Goal: Check status: Check status

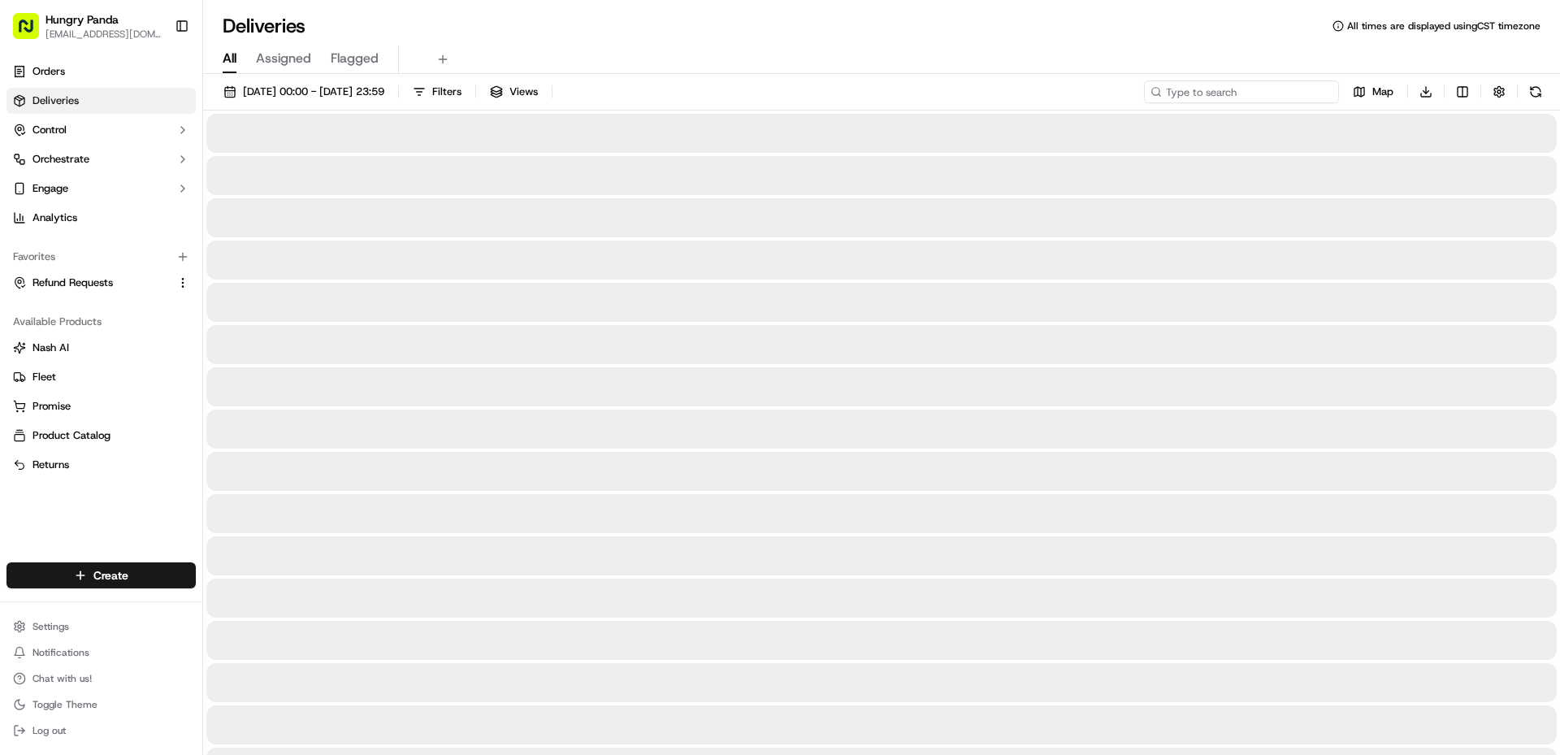
paste input "290346965855171401799"
click at [1235, 91] on input "290346965855171401799" at bounding box center [1241, 91] width 195 height 23
type input "290346965855171401799"
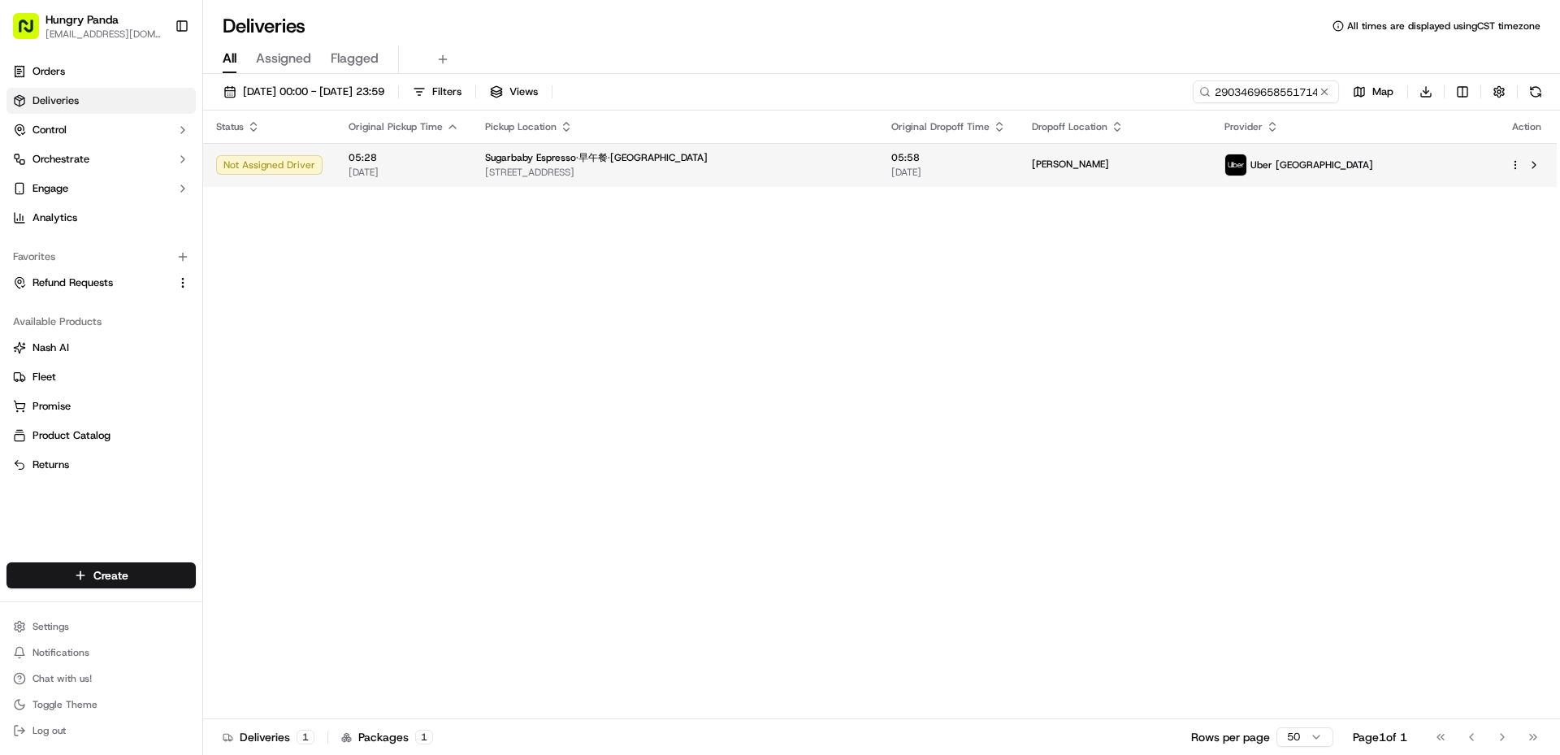
click at [866, 181] on td "Sugarbaby Espresso·早午餐·Mascot [STREET_ADDRESS]" at bounding box center [675, 165] width 406 height 44
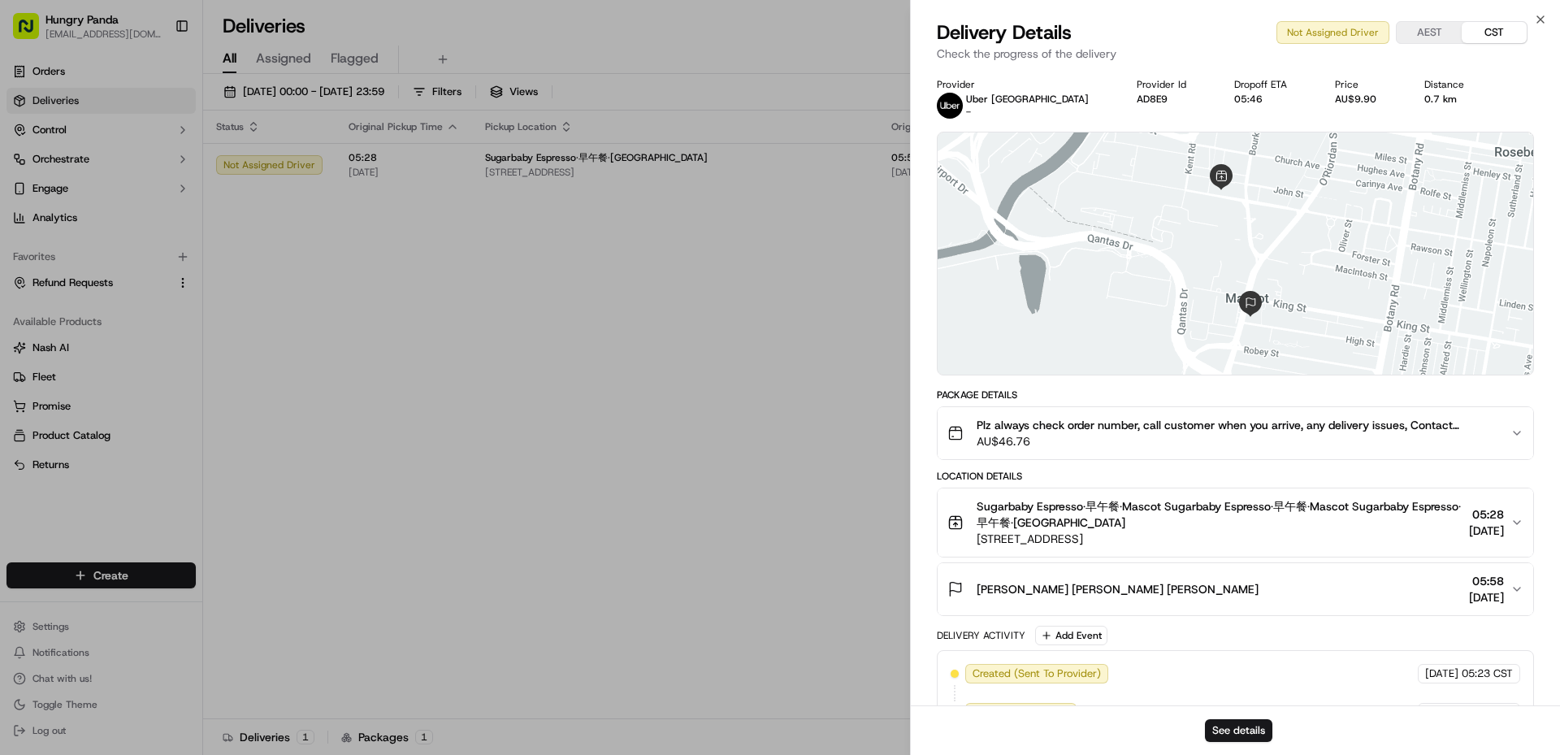
scroll to position [41, 0]
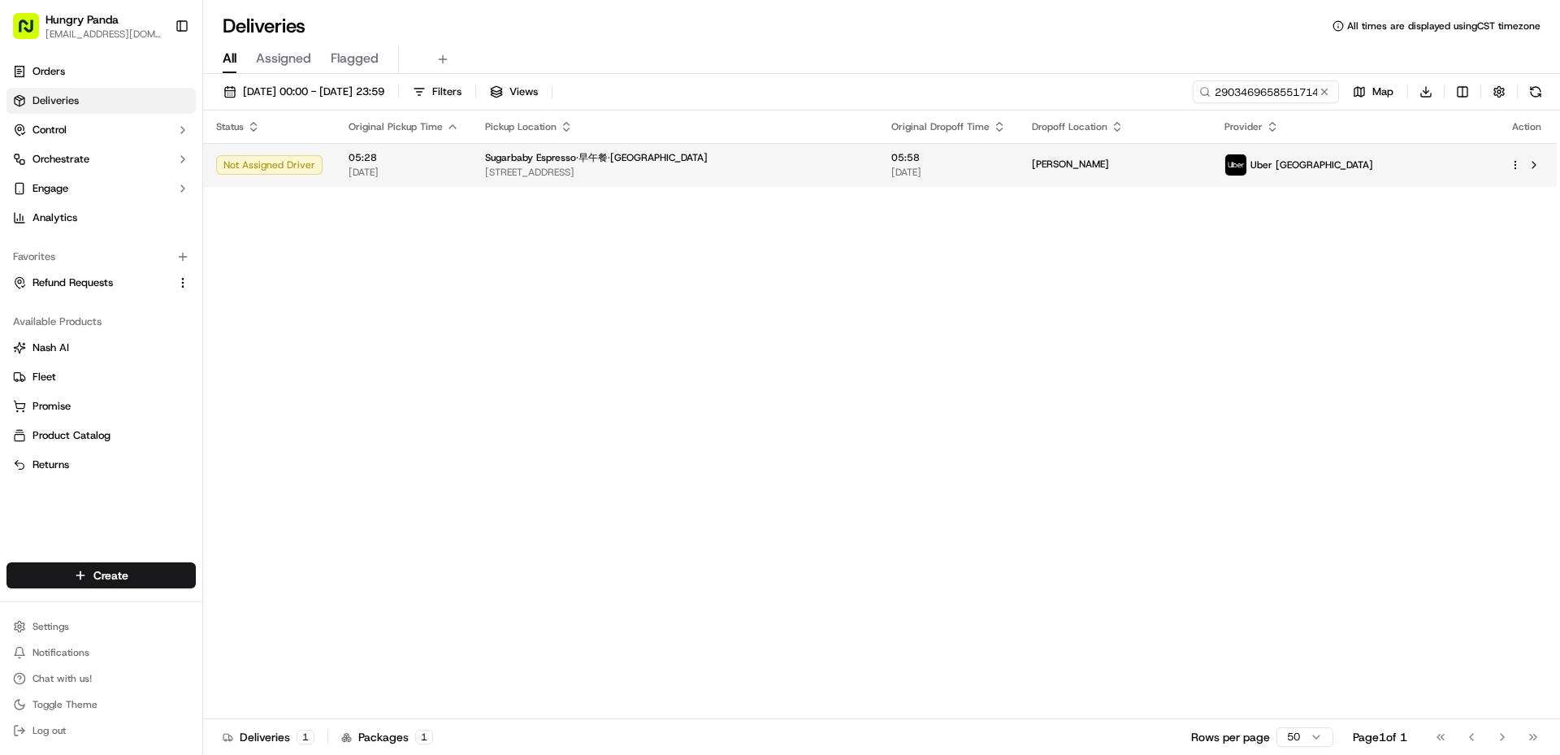
click at [792, 171] on span "[STREET_ADDRESS]" at bounding box center [675, 172] width 380 height 13
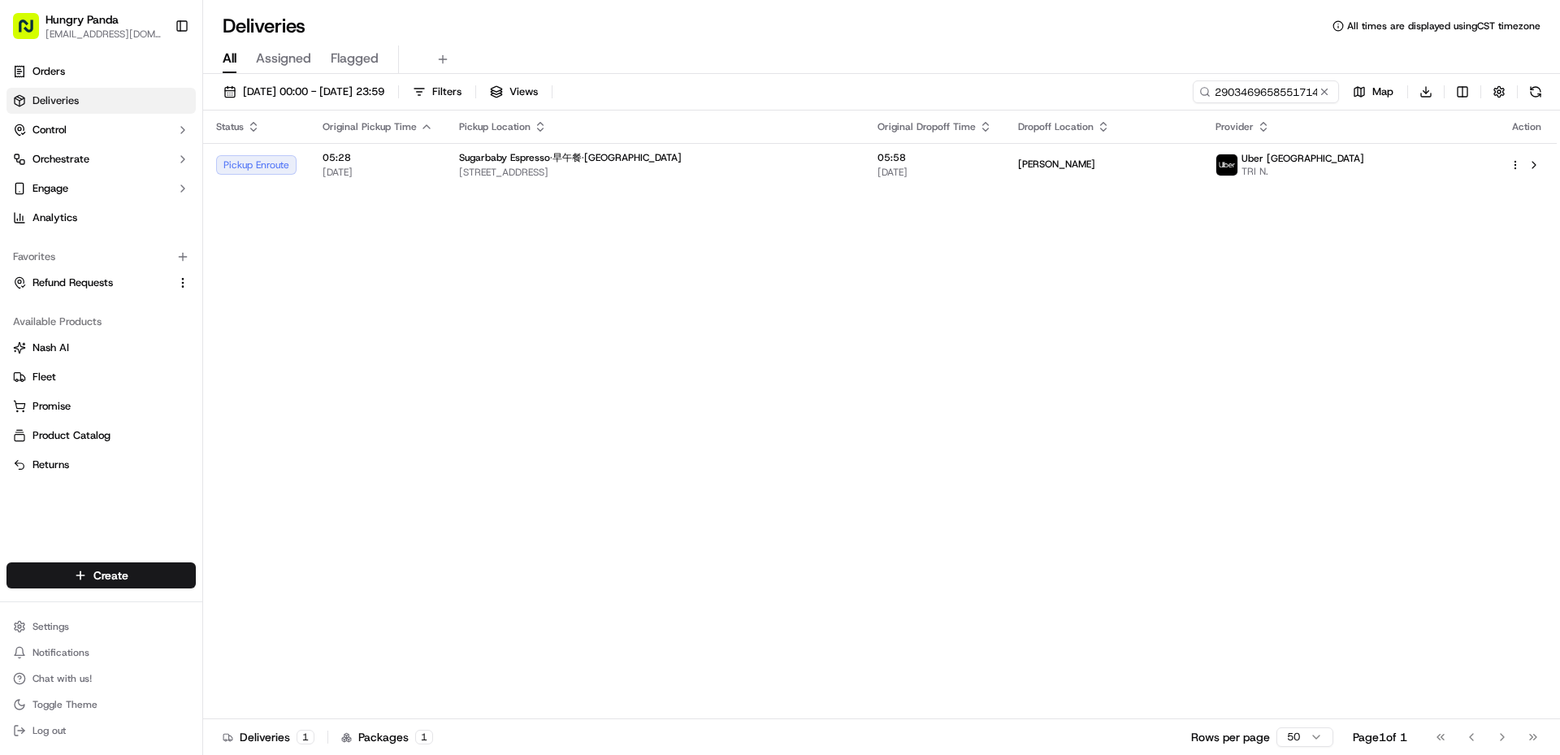
drag, startPoint x: 782, startPoint y: 403, endPoint x: 793, endPoint y: 381, distance: 24.7
click at [783, 402] on div "Status Original Pickup Time Pickup Location Original Dropoff Time Dropoff Locat…" at bounding box center [880, 415] width 1354 height 609
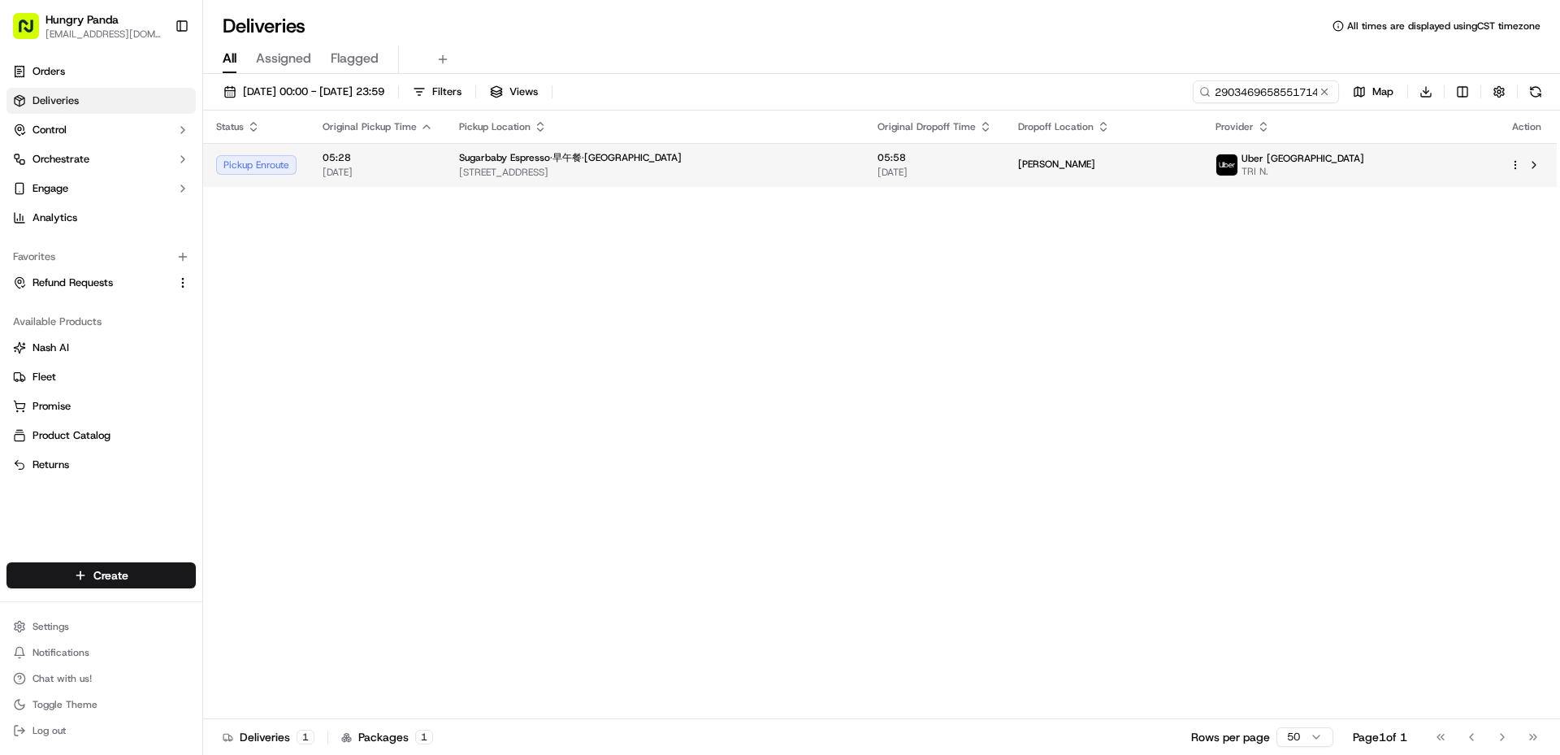
click at [852, 167] on span "[STREET_ADDRESS]" at bounding box center [655, 172] width 393 height 13
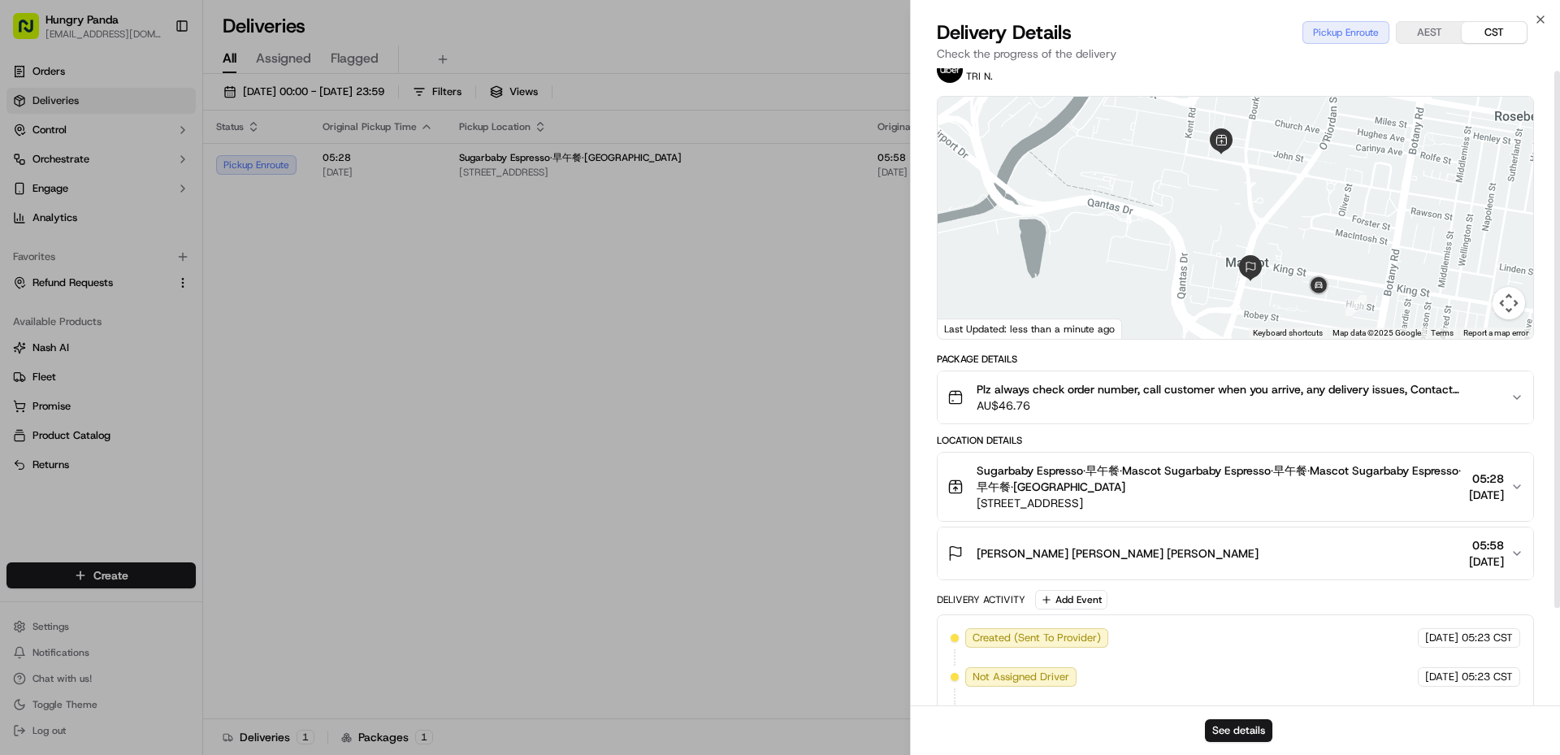
scroll to position [0, 0]
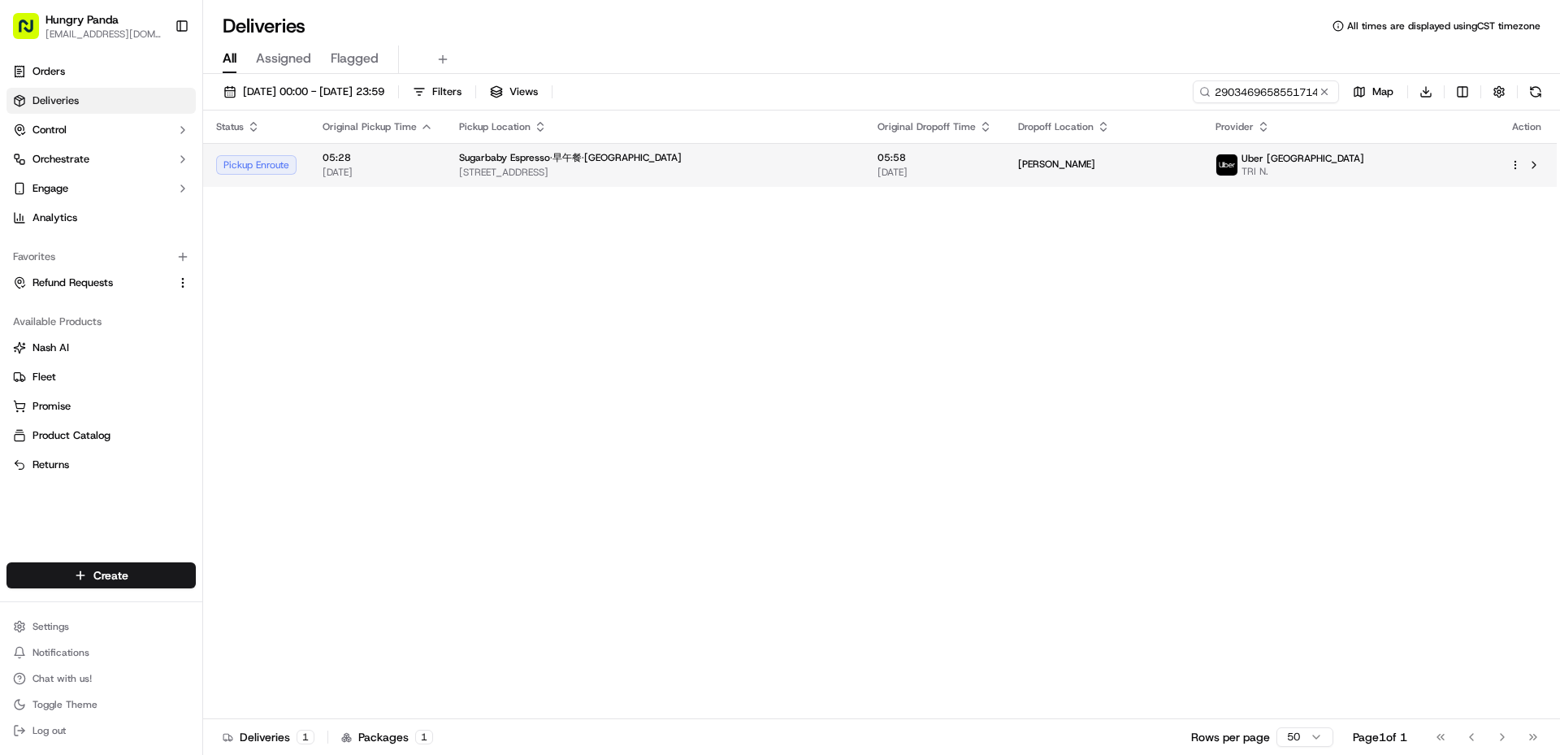
click at [852, 170] on span "[STREET_ADDRESS]" at bounding box center [655, 172] width 393 height 13
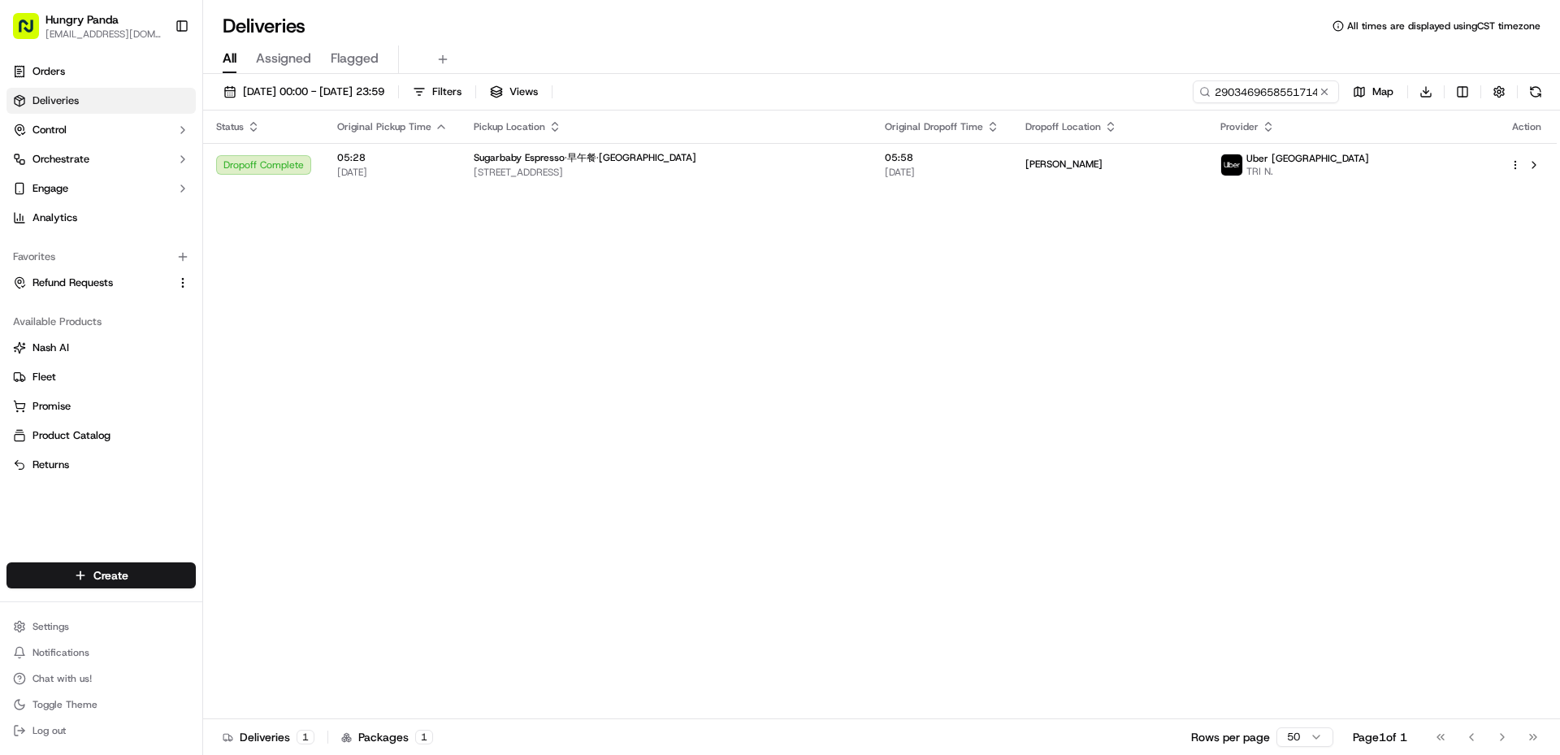
click at [904, 393] on div "Status Original Pickup Time Pickup Location Original Dropoff Time Dropoff Locat…" at bounding box center [880, 415] width 1354 height 609
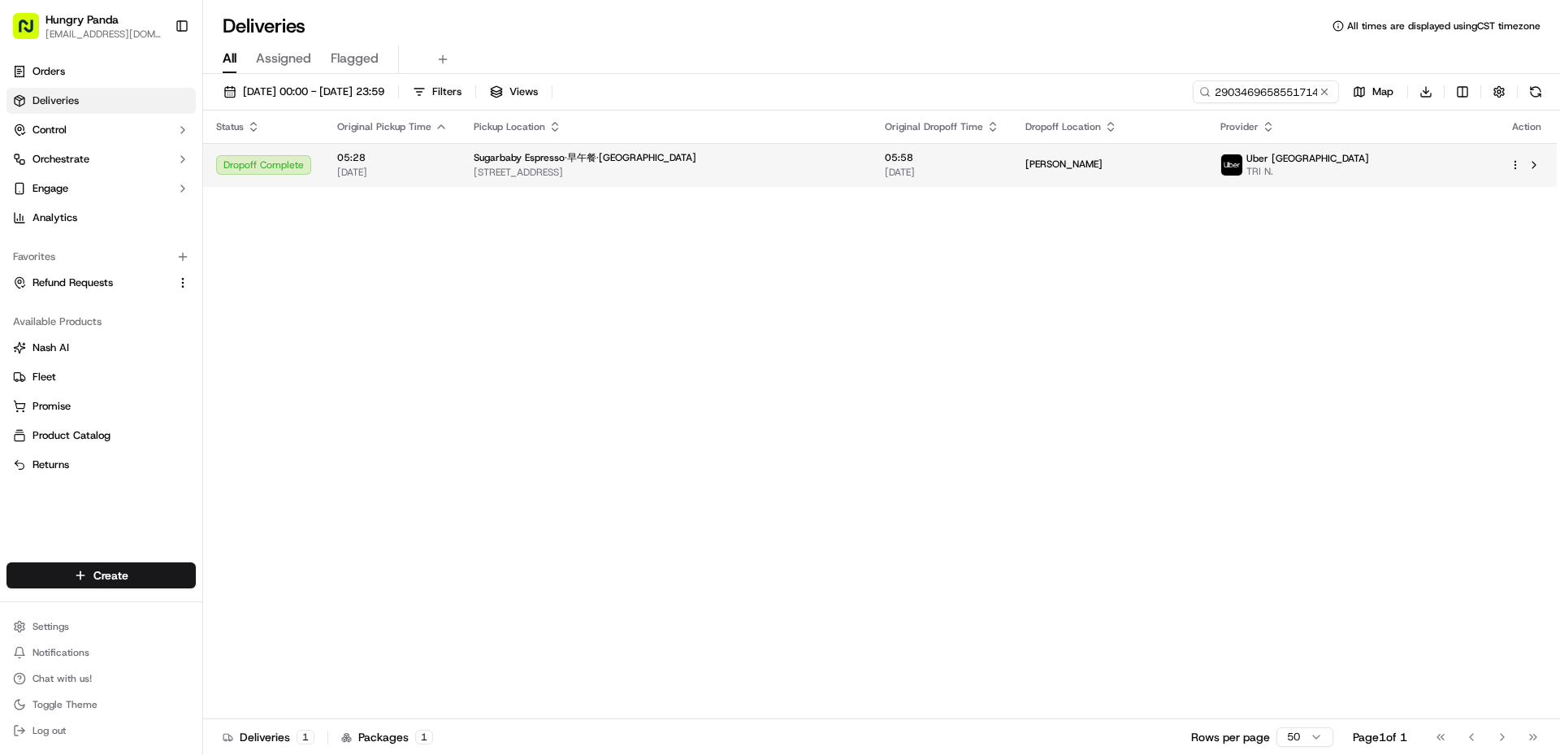
click at [859, 167] on span "[STREET_ADDRESS]" at bounding box center [666, 172] width 385 height 13
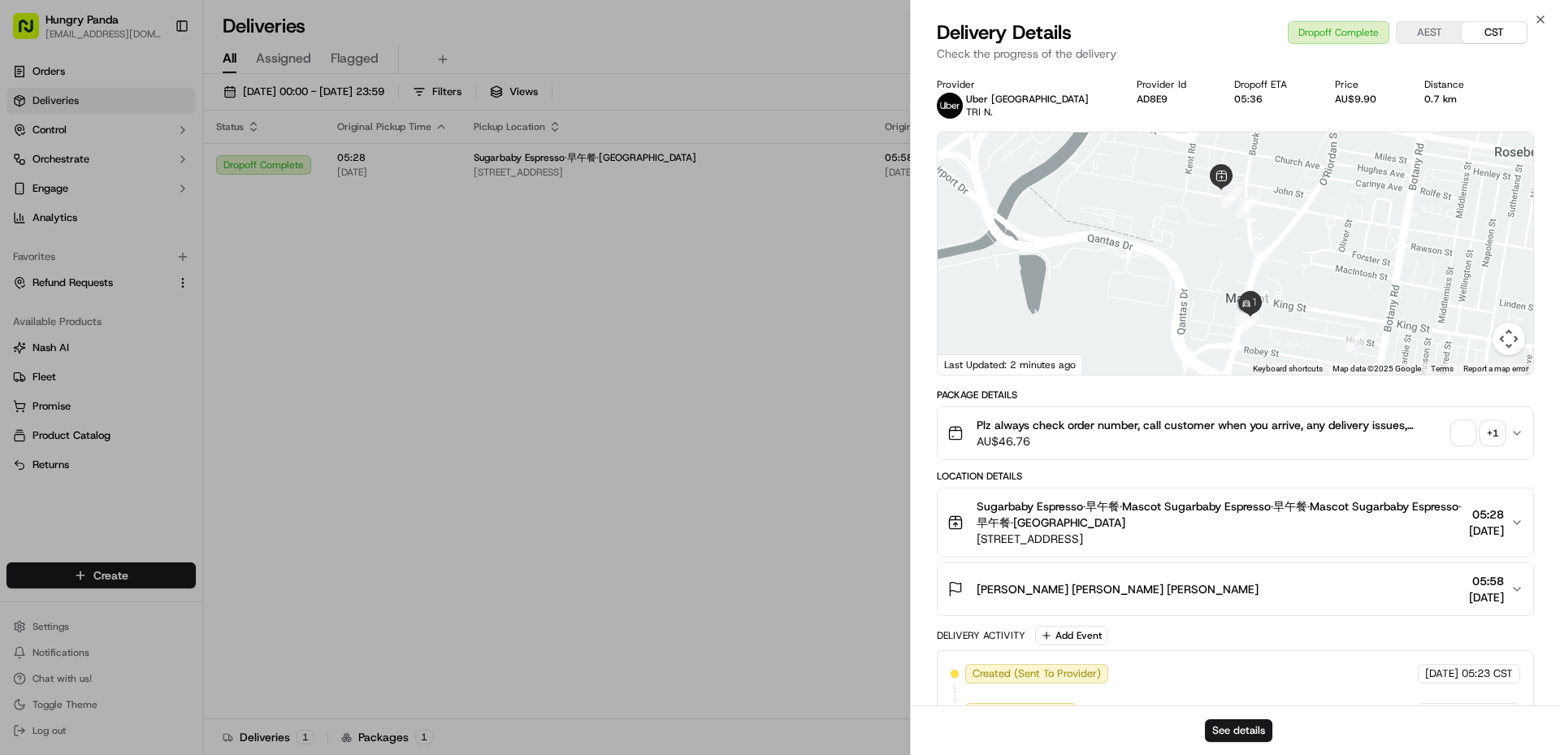
click at [1461, 428] on span "button" at bounding box center [1463, 433] width 23 height 23
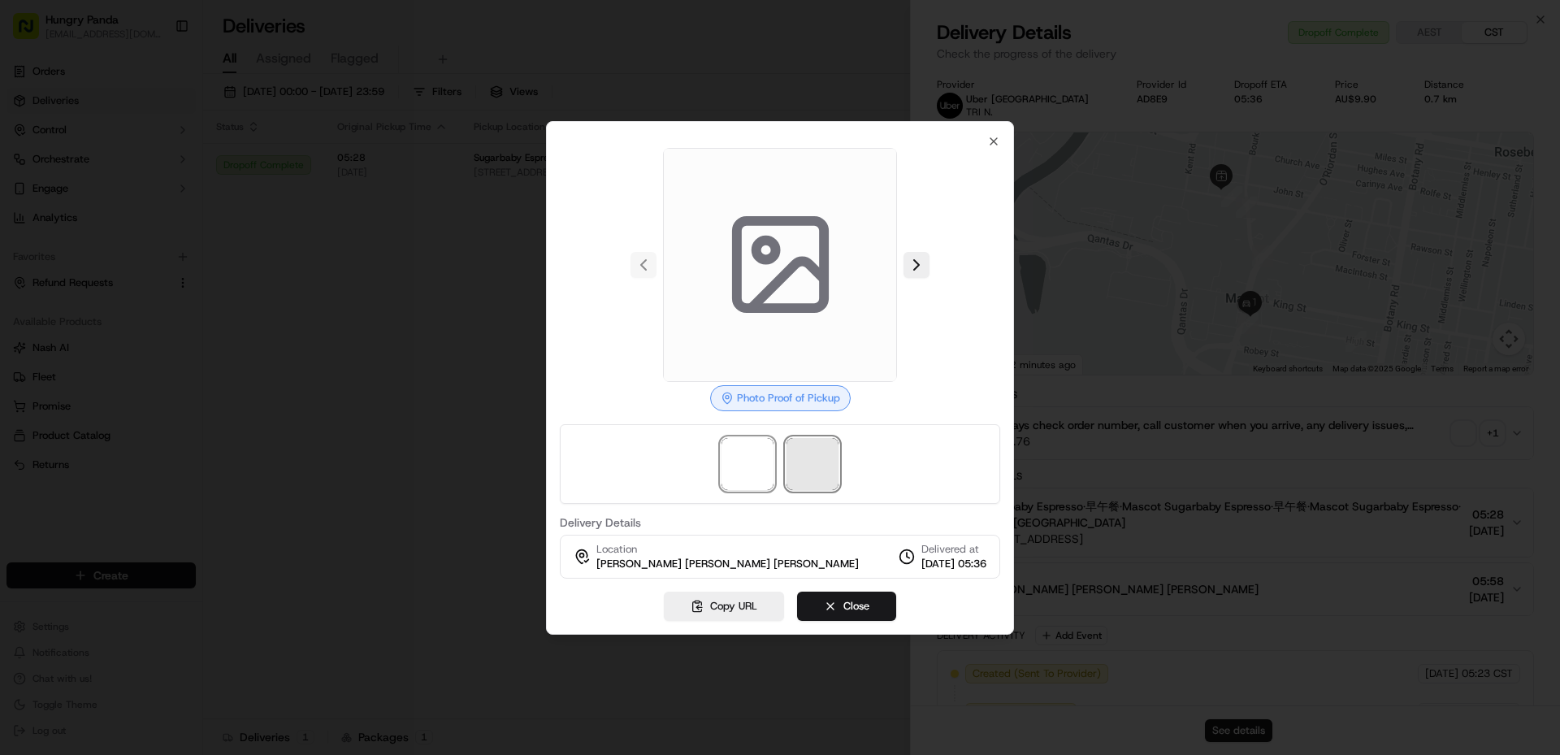
click at [811, 456] on span at bounding box center [813, 464] width 52 height 52
click at [740, 460] on span at bounding box center [748, 464] width 52 height 52
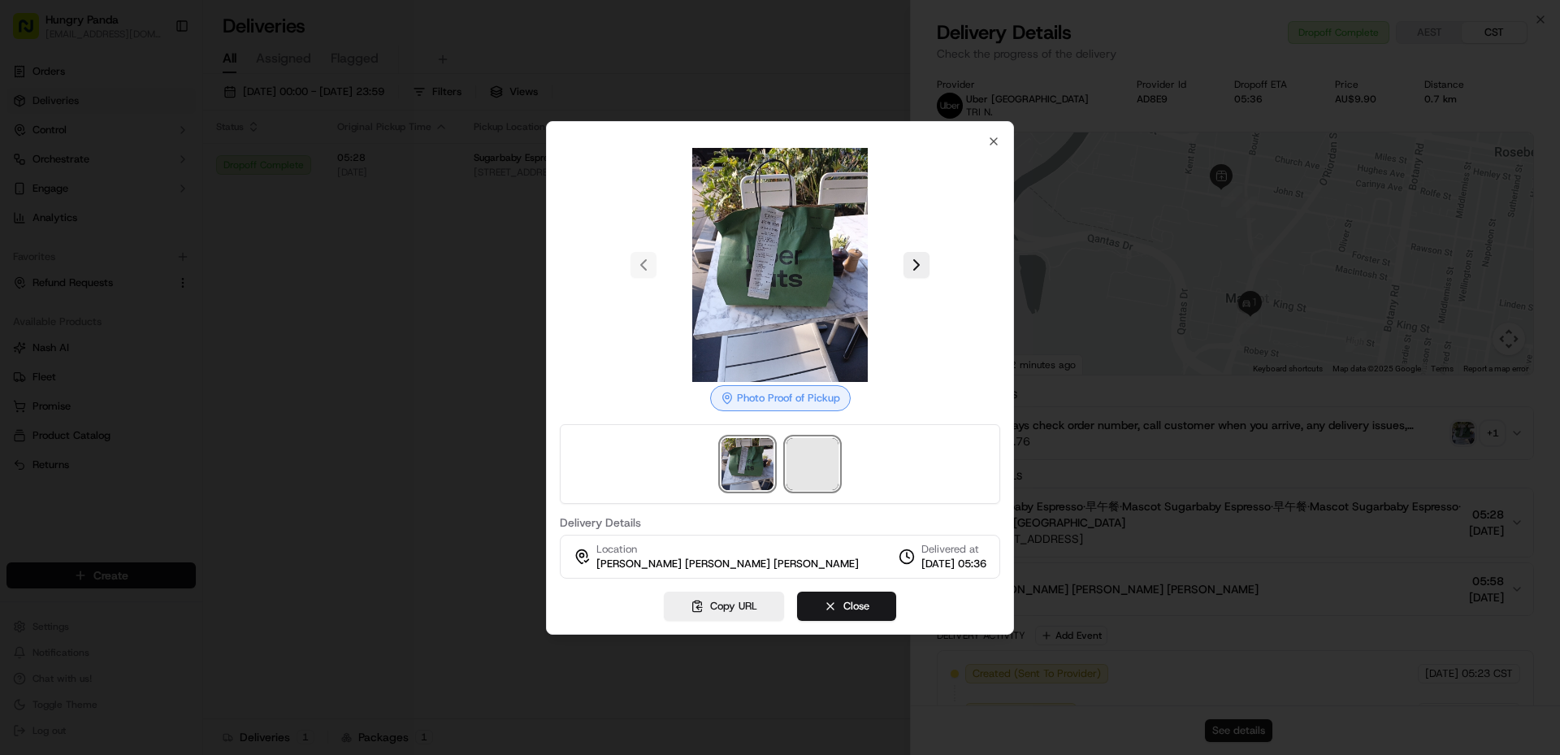
click at [827, 467] on span at bounding box center [813, 464] width 52 height 52
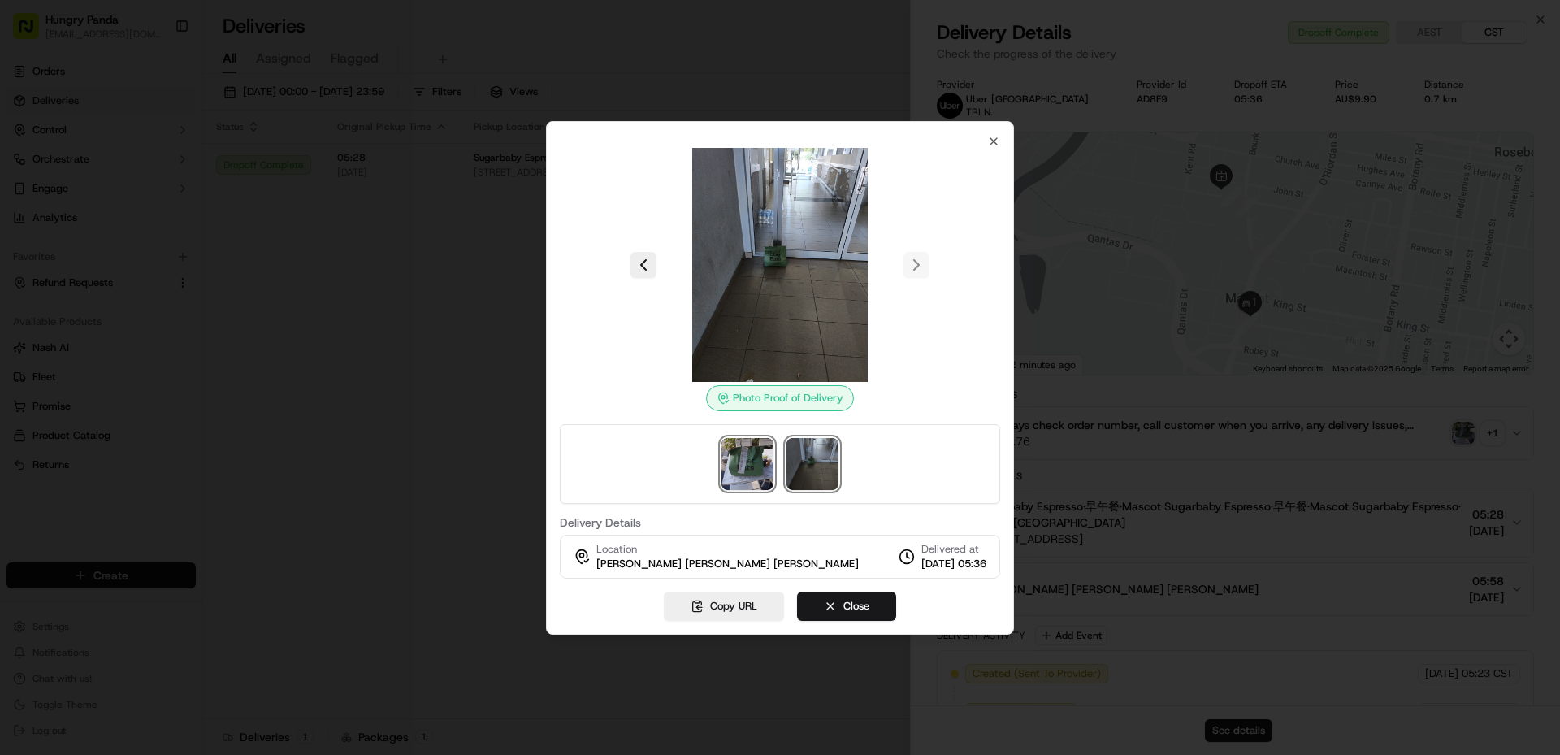
click at [757, 459] on img at bounding box center [748, 464] width 52 height 52
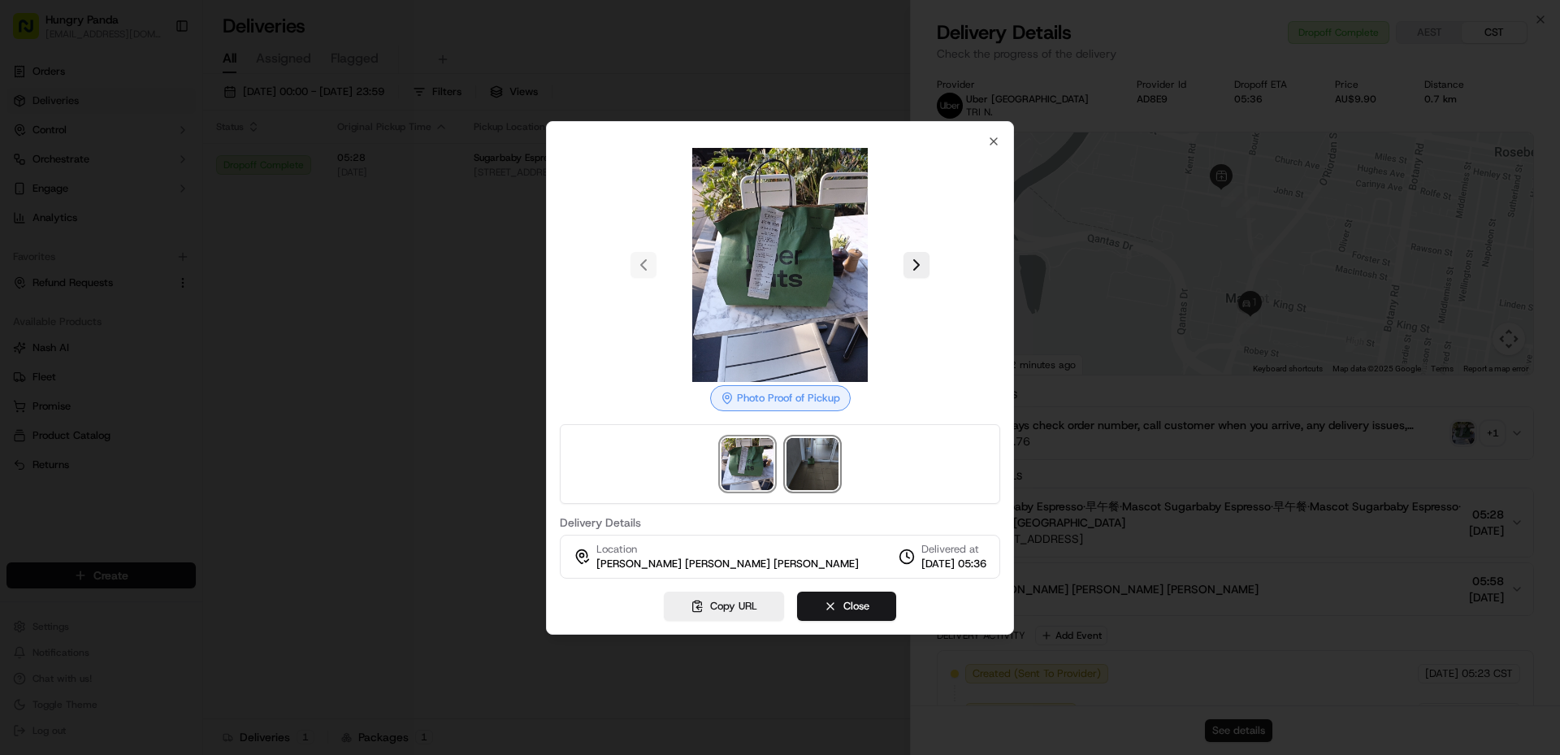
click at [821, 462] on img at bounding box center [813, 464] width 52 height 52
click at [463, 336] on div at bounding box center [780, 377] width 1560 height 755
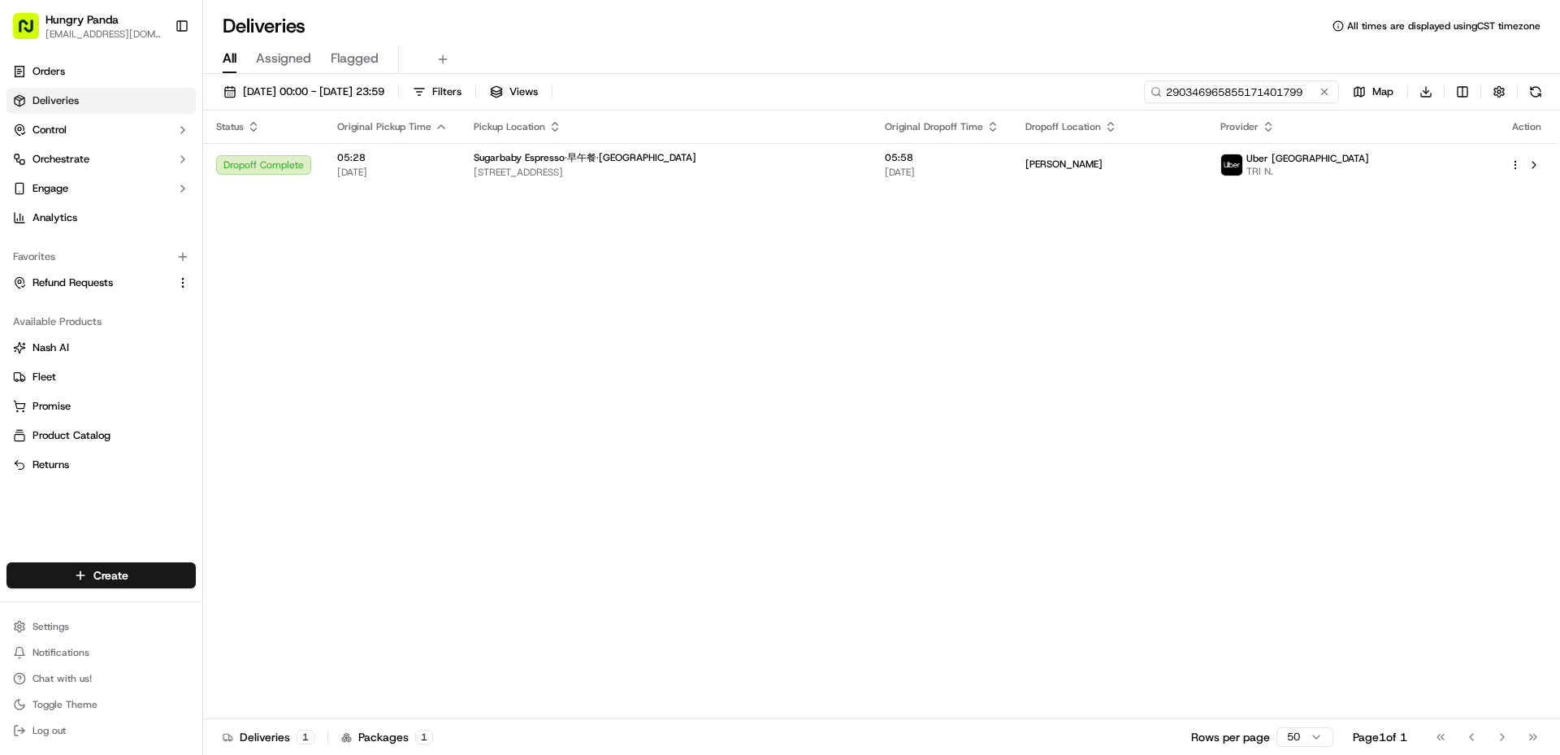
click at [1271, 85] on input "290346965855171401799" at bounding box center [1241, 91] width 195 height 23
click at [1321, 90] on button at bounding box center [1325, 92] width 16 height 16
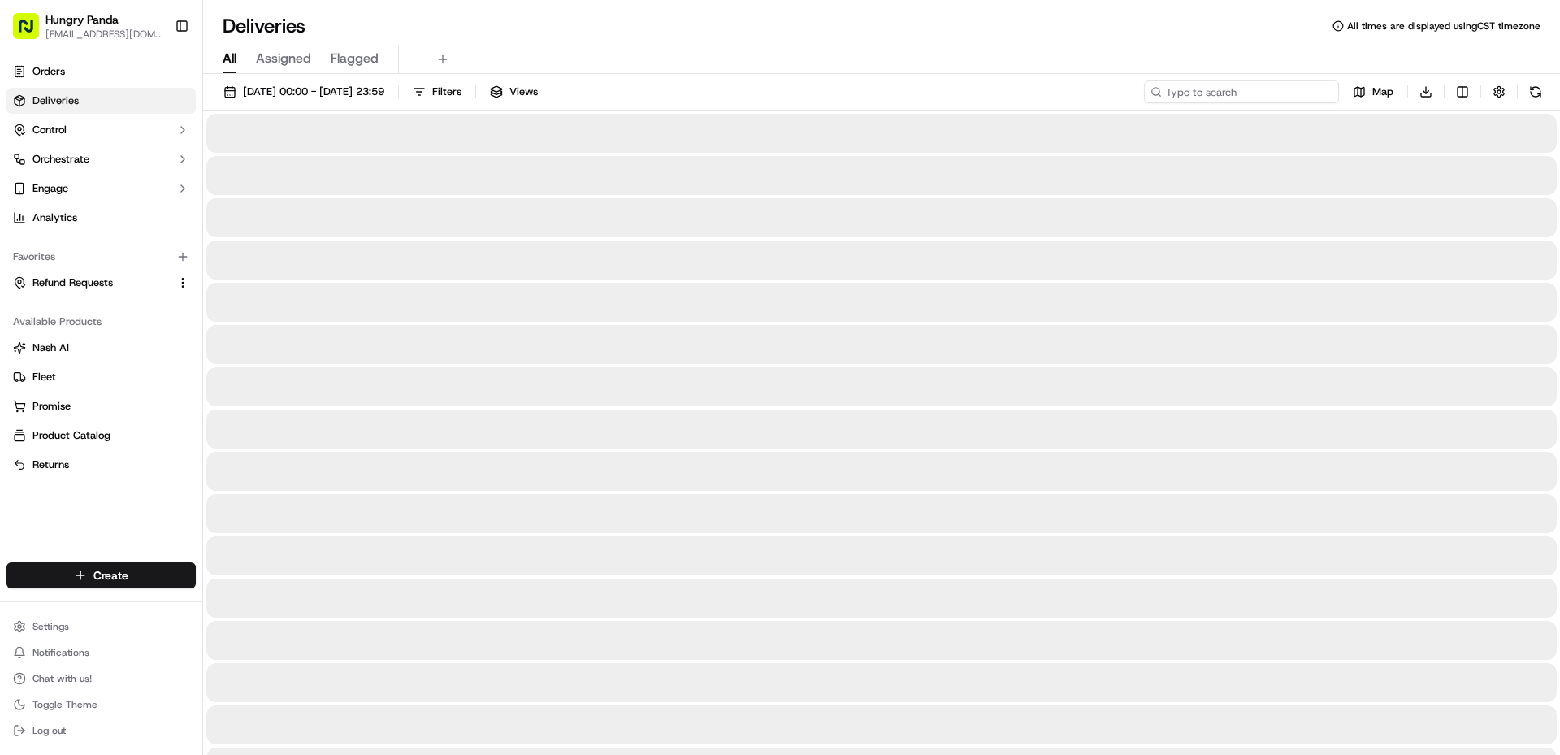
click at [1252, 91] on input at bounding box center [1241, 91] width 195 height 23
paste input "2705487418553723391351"
type input "2705487418553723391351"
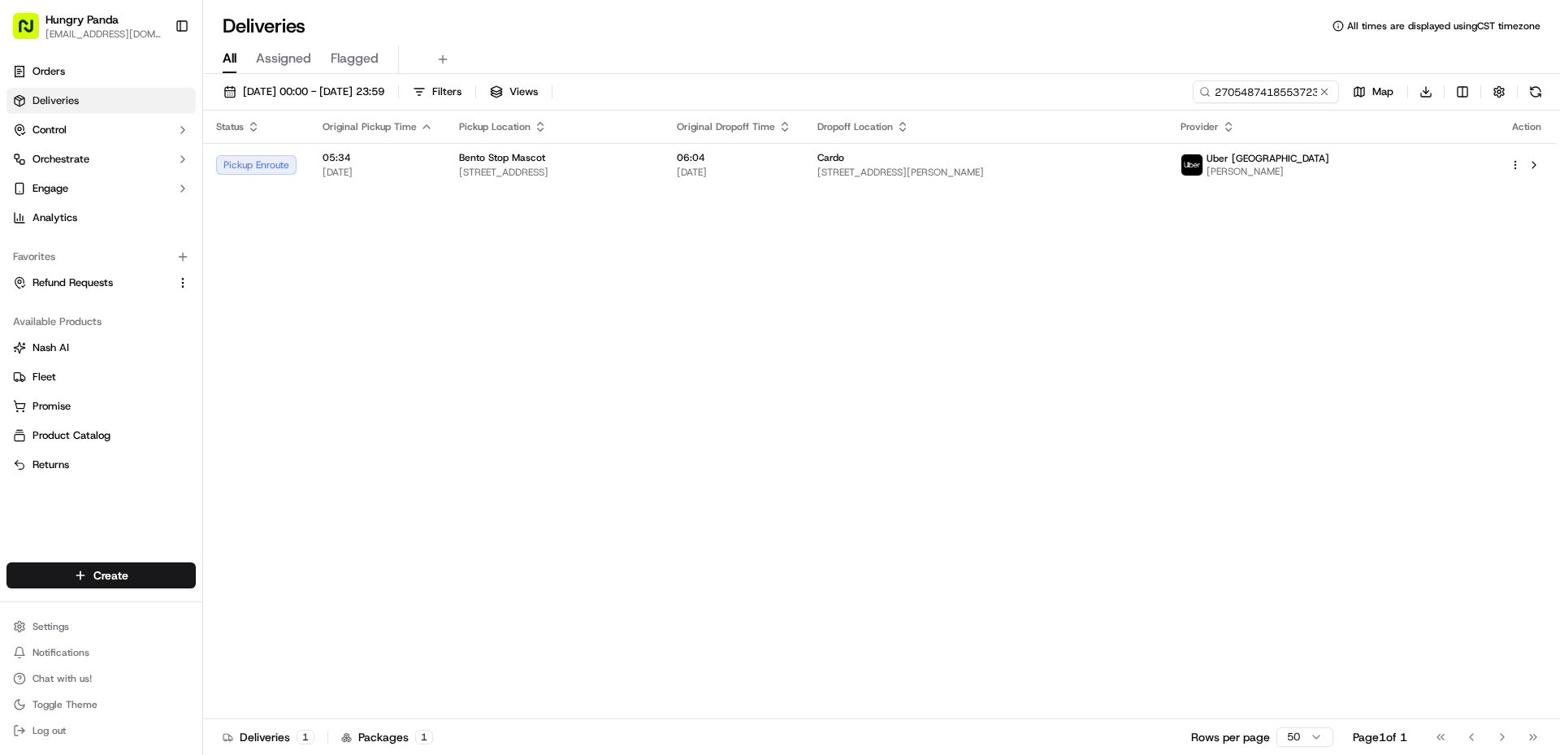
click at [733, 188] on div "Status Original Pickup Time Pickup Location Original Dropoff Time Dropoff Locat…" at bounding box center [880, 415] width 1354 height 609
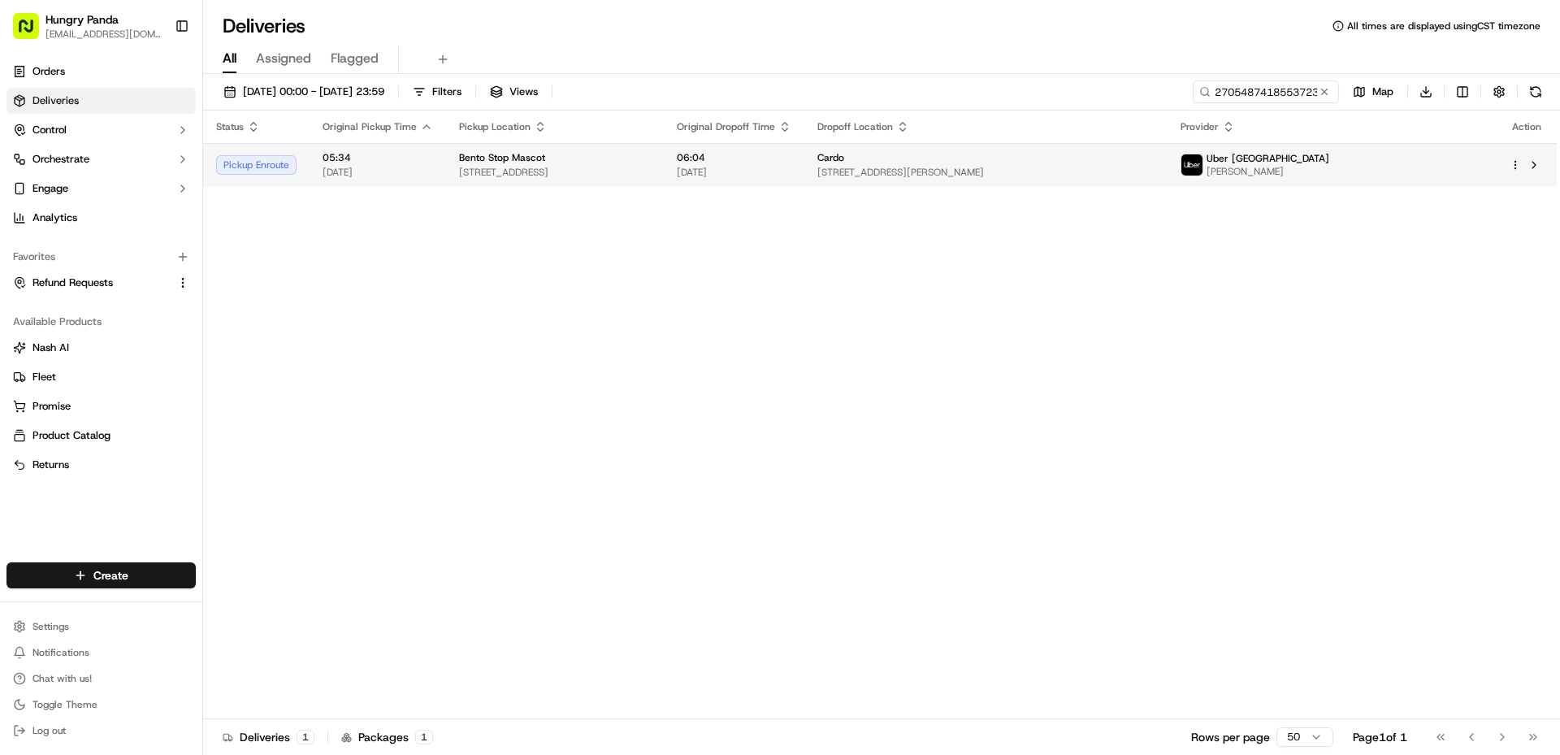
click at [651, 171] on span "[STREET_ADDRESS]" at bounding box center [555, 172] width 192 height 13
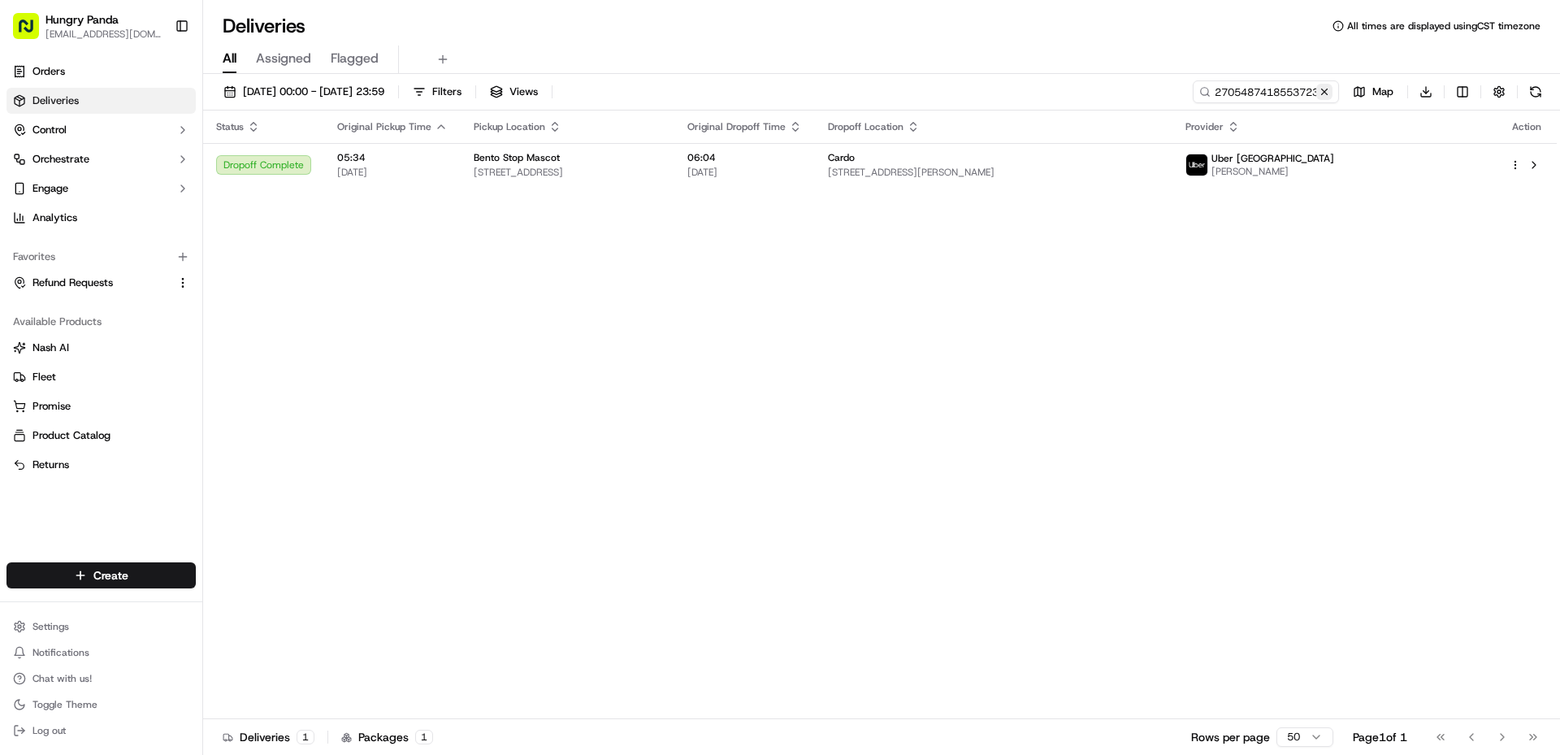
click at [1327, 91] on button at bounding box center [1325, 92] width 16 height 16
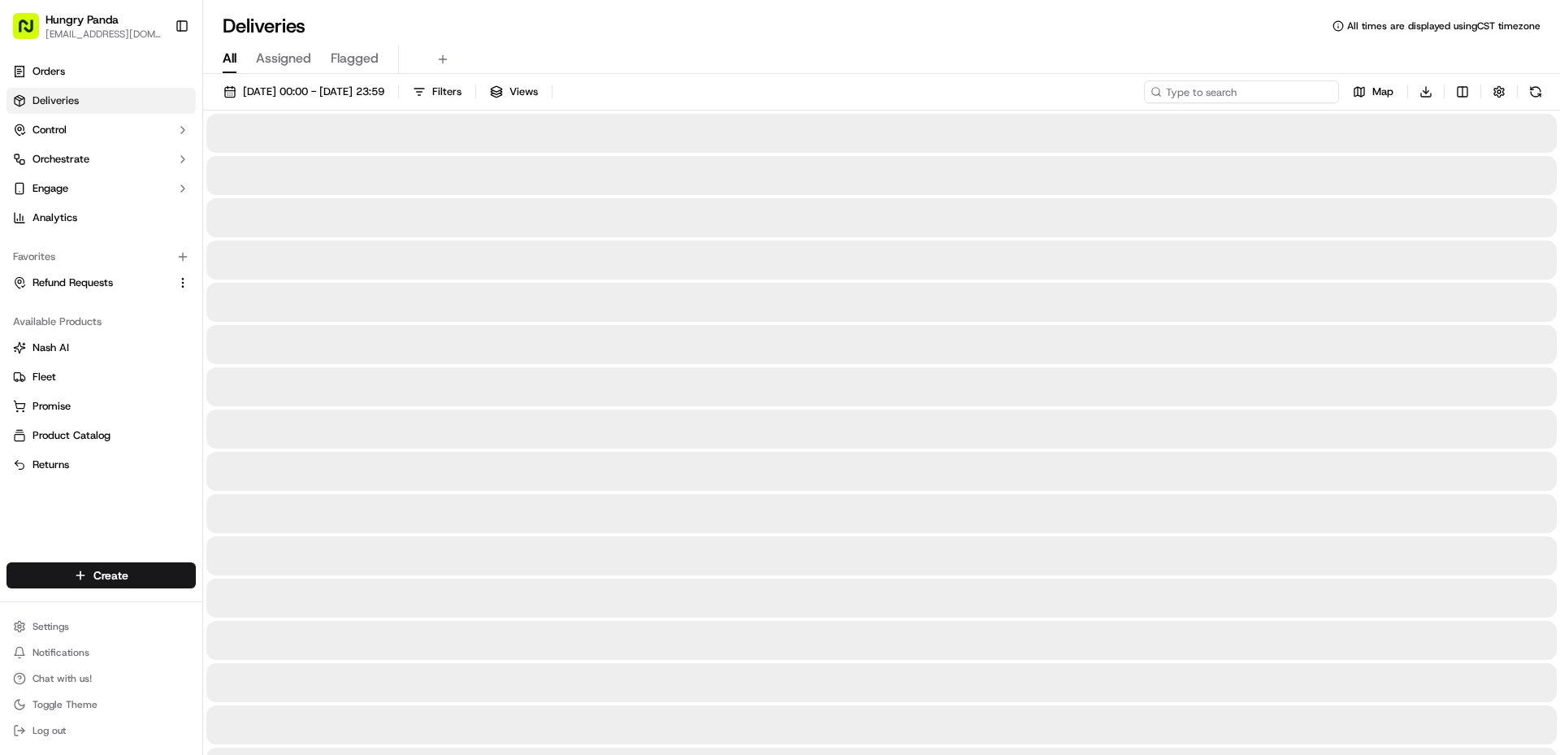
click at [1290, 97] on input at bounding box center [1241, 91] width 195 height 23
paste input "5807487318657756671647"
type input "5807487318657756671647"
click at [1307, 89] on input "5807487318657756671647" at bounding box center [1241, 91] width 195 height 23
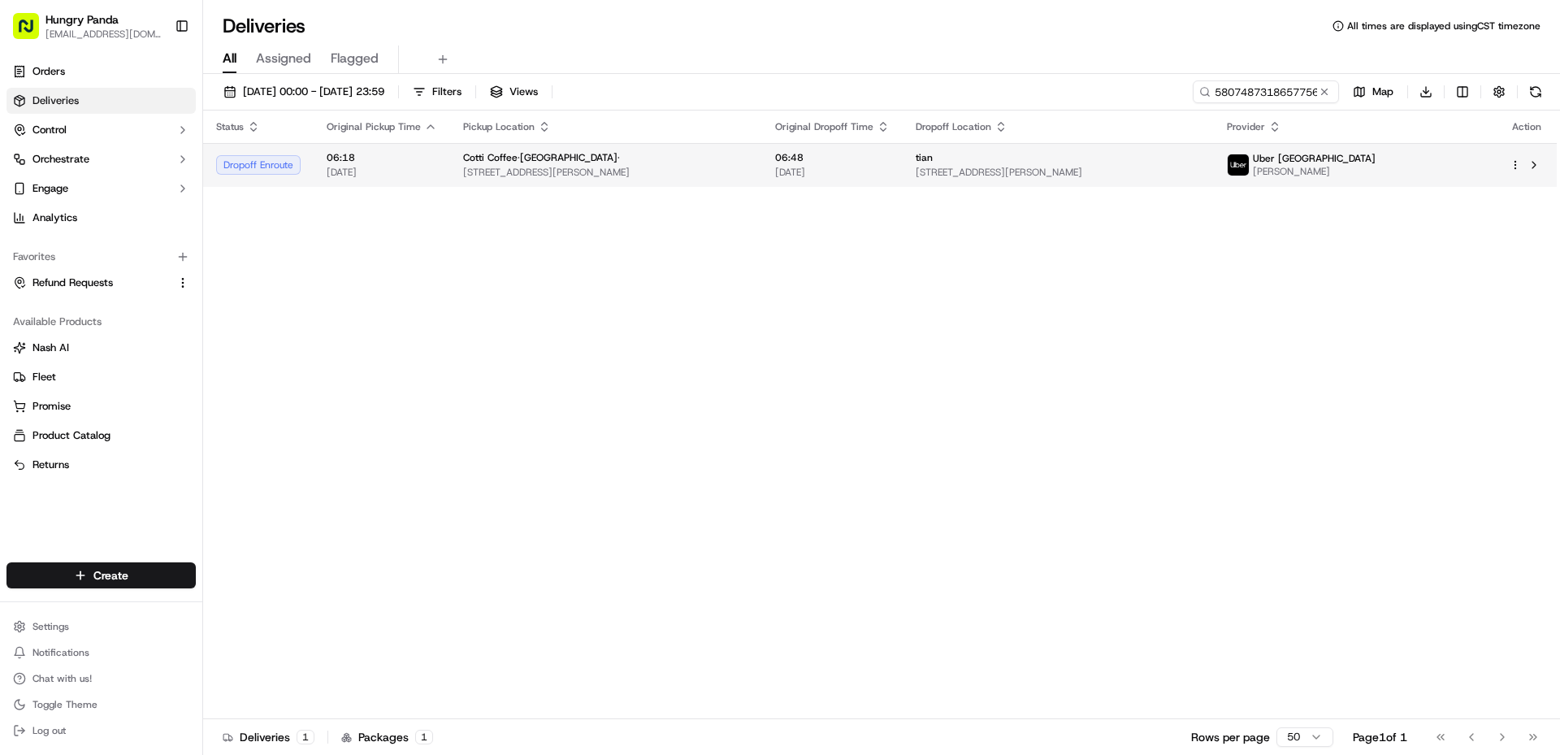
click at [749, 179] on span "[STREET_ADDRESS][PERSON_NAME]" at bounding box center [606, 172] width 286 height 13
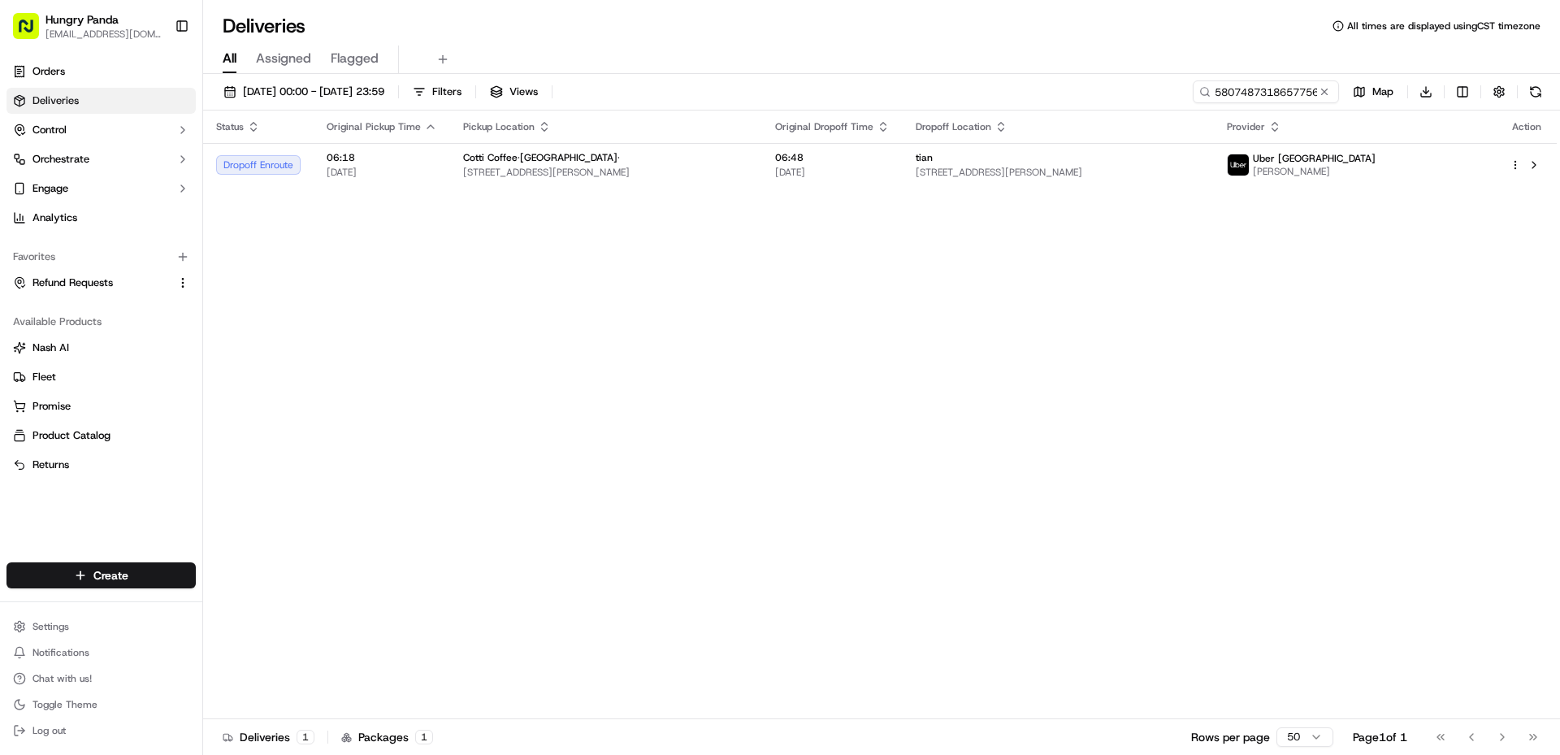
drag, startPoint x: 858, startPoint y: 354, endPoint x: 803, endPoint y: 432, distance: 95.6
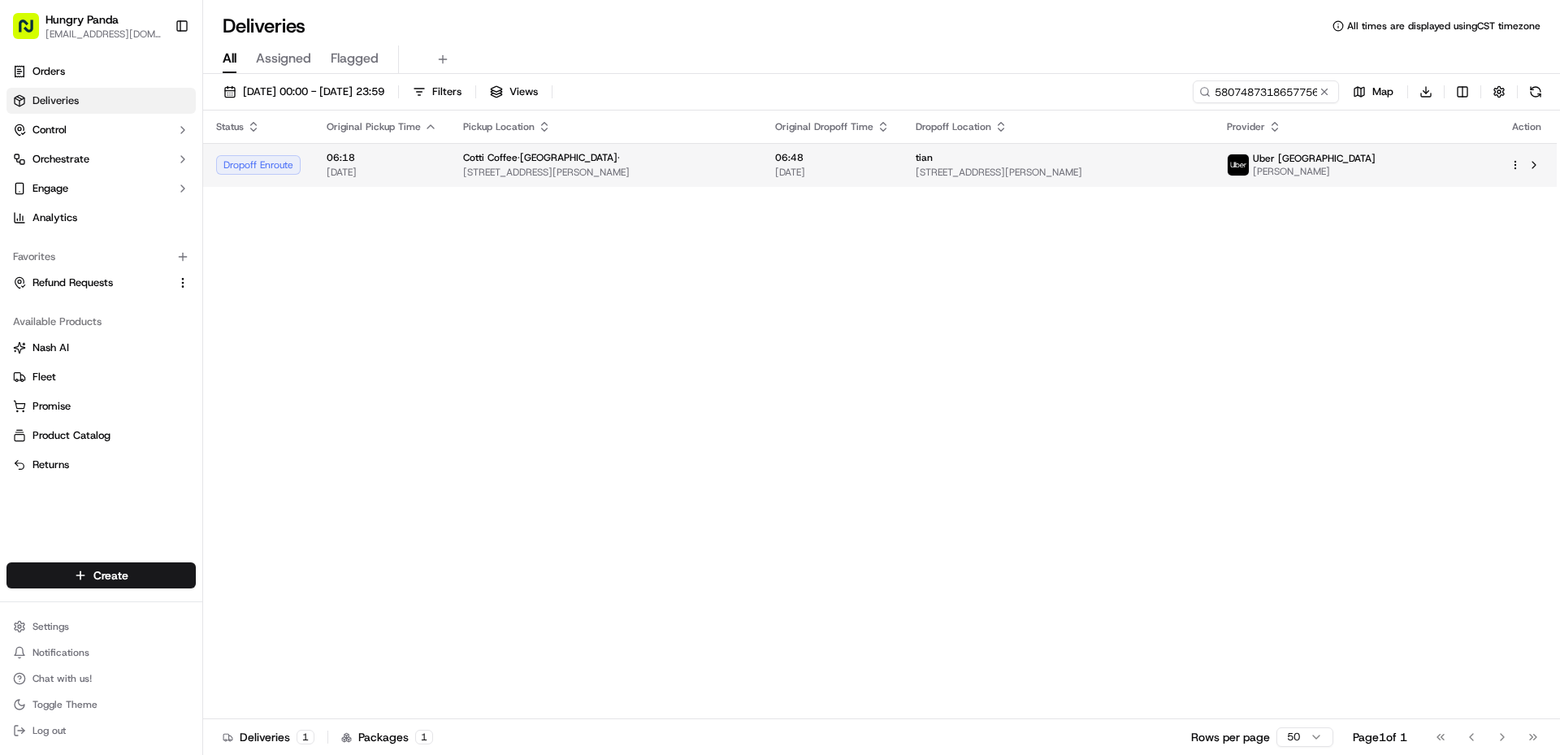
click at [1178, 170] on span "[STREET_ADDRESS][PERSON_NAME]" at bounding box center [1059, 172] width 286 height 13
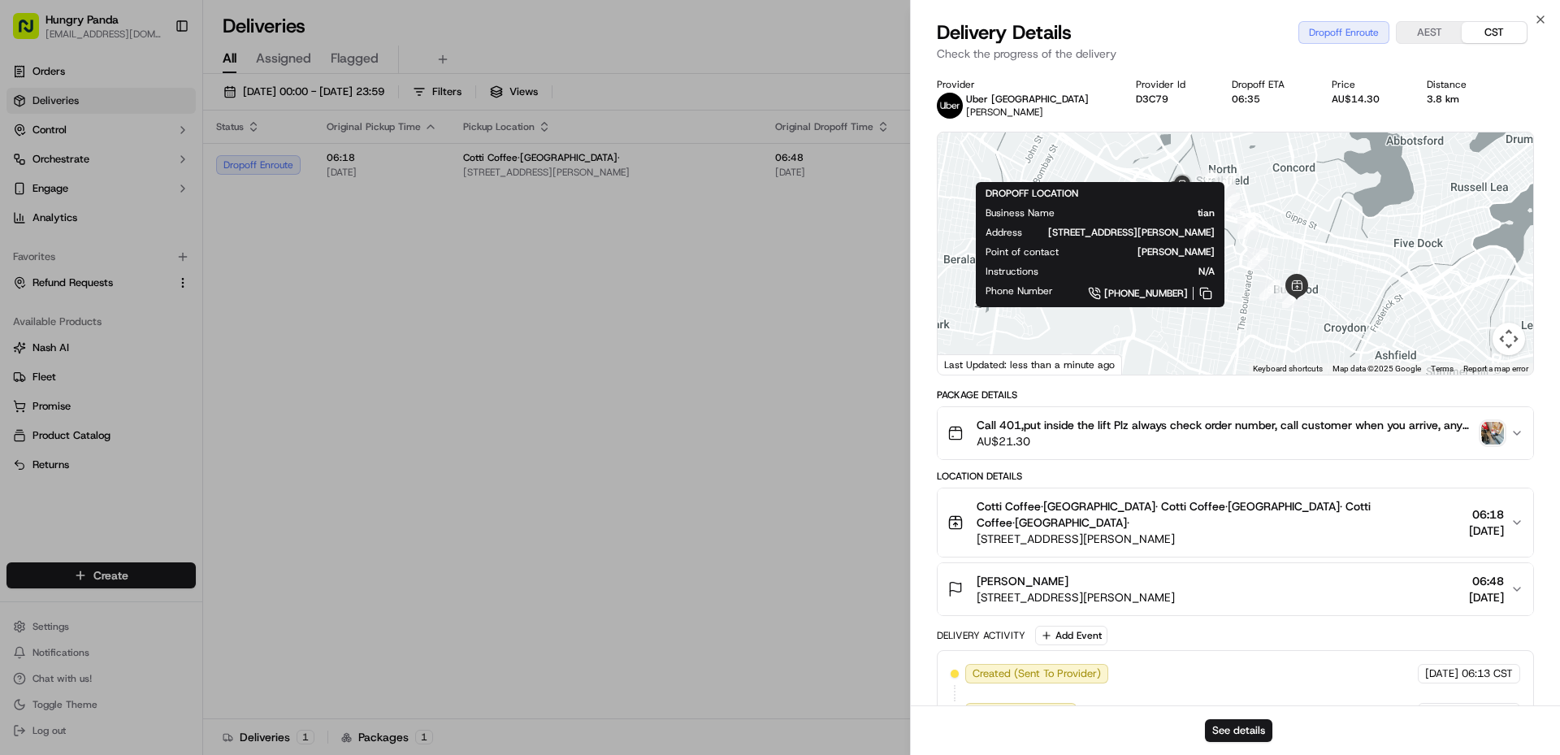
drag, startPoint x: 752, startPoint y: 427, endPoint x: 784, endPoint y: 408, distance: 37.5
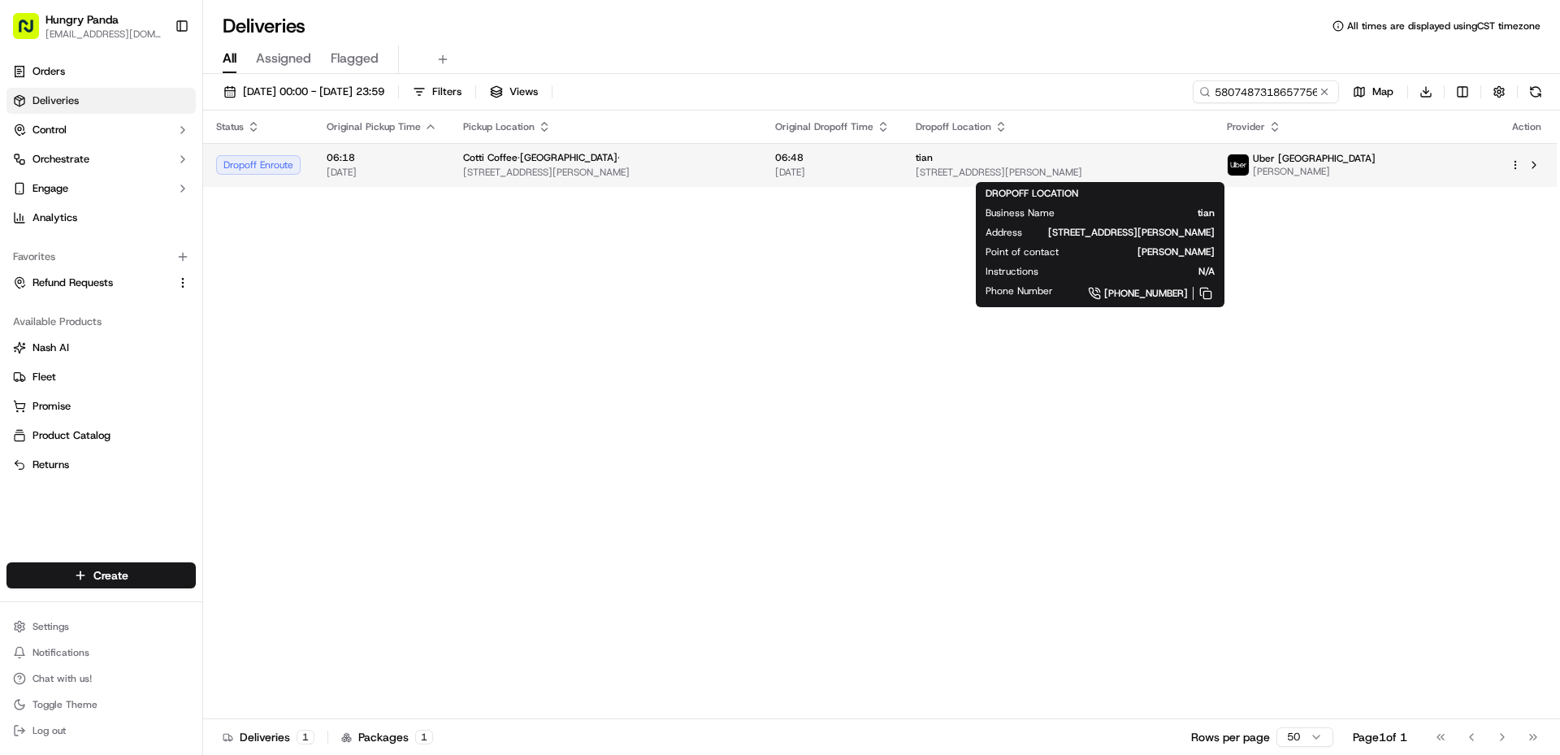
click at [1179, 168] on span "[STREET_ADDRESS][PERSON_NAME]" at bounding box center [1059, 172] width 286 height 13
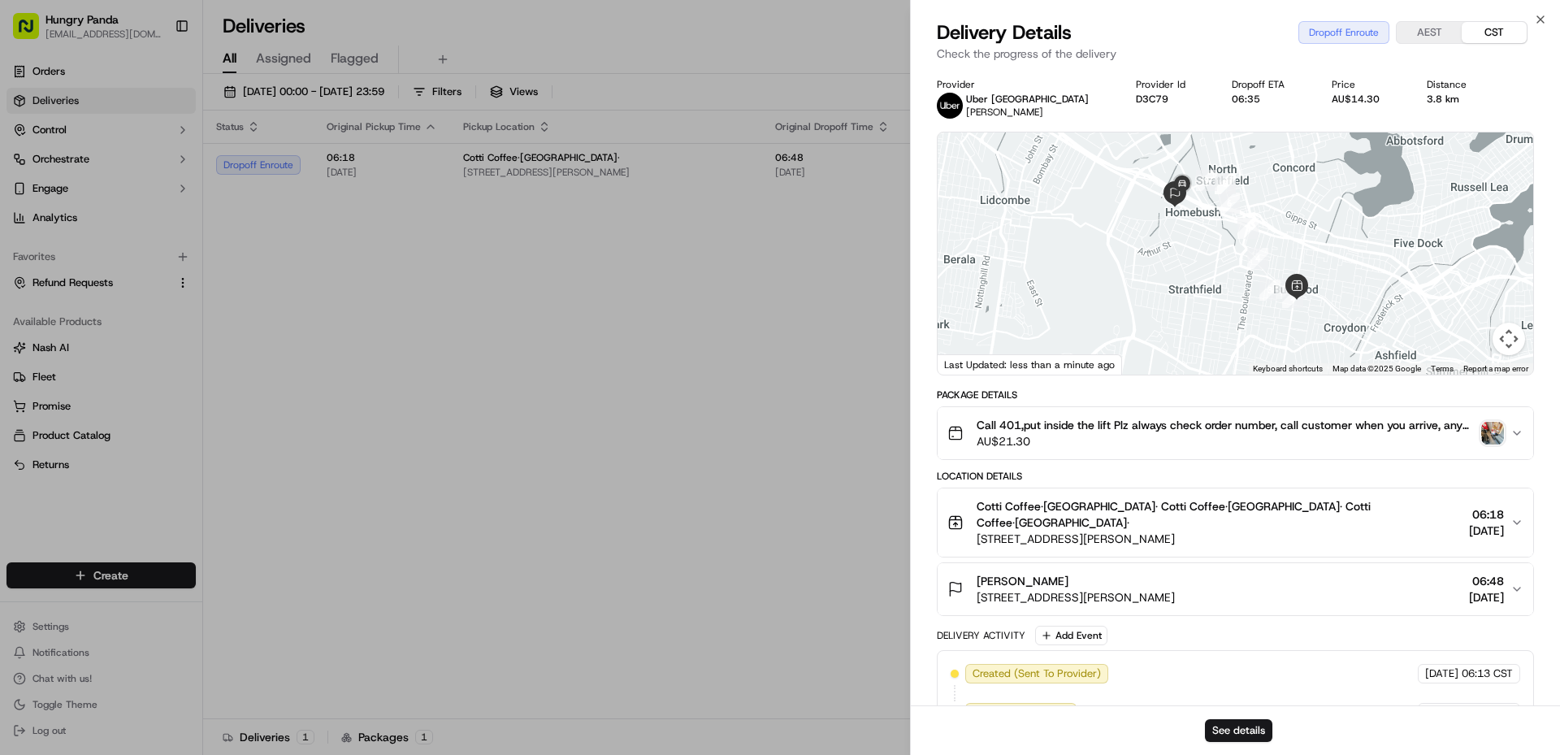
click at [1498, 428] on img "button" at bounding box center [1493, 433] width 23 height 23
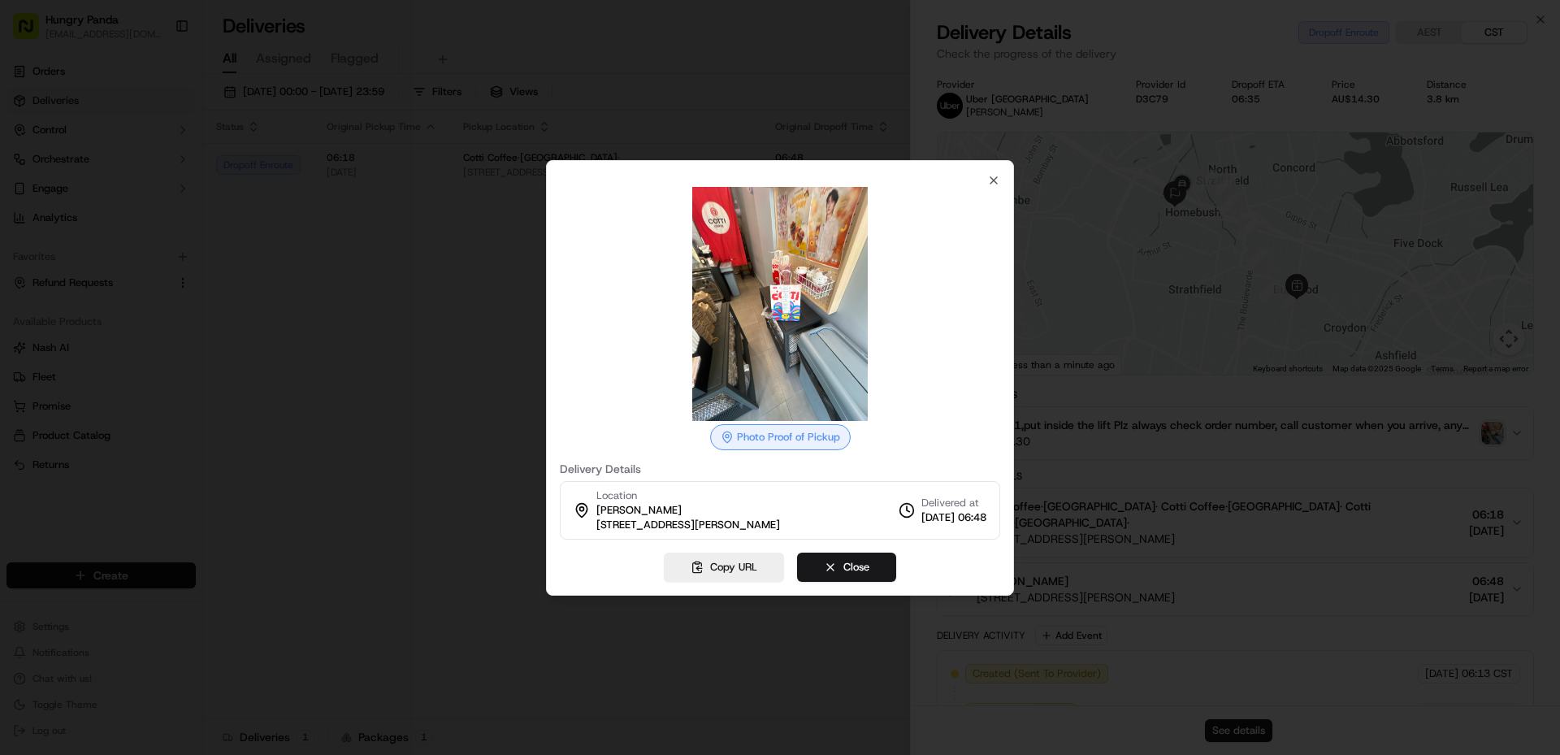
click at [453, 421] on div at bounding box center [780, 377] width 1560 height 755
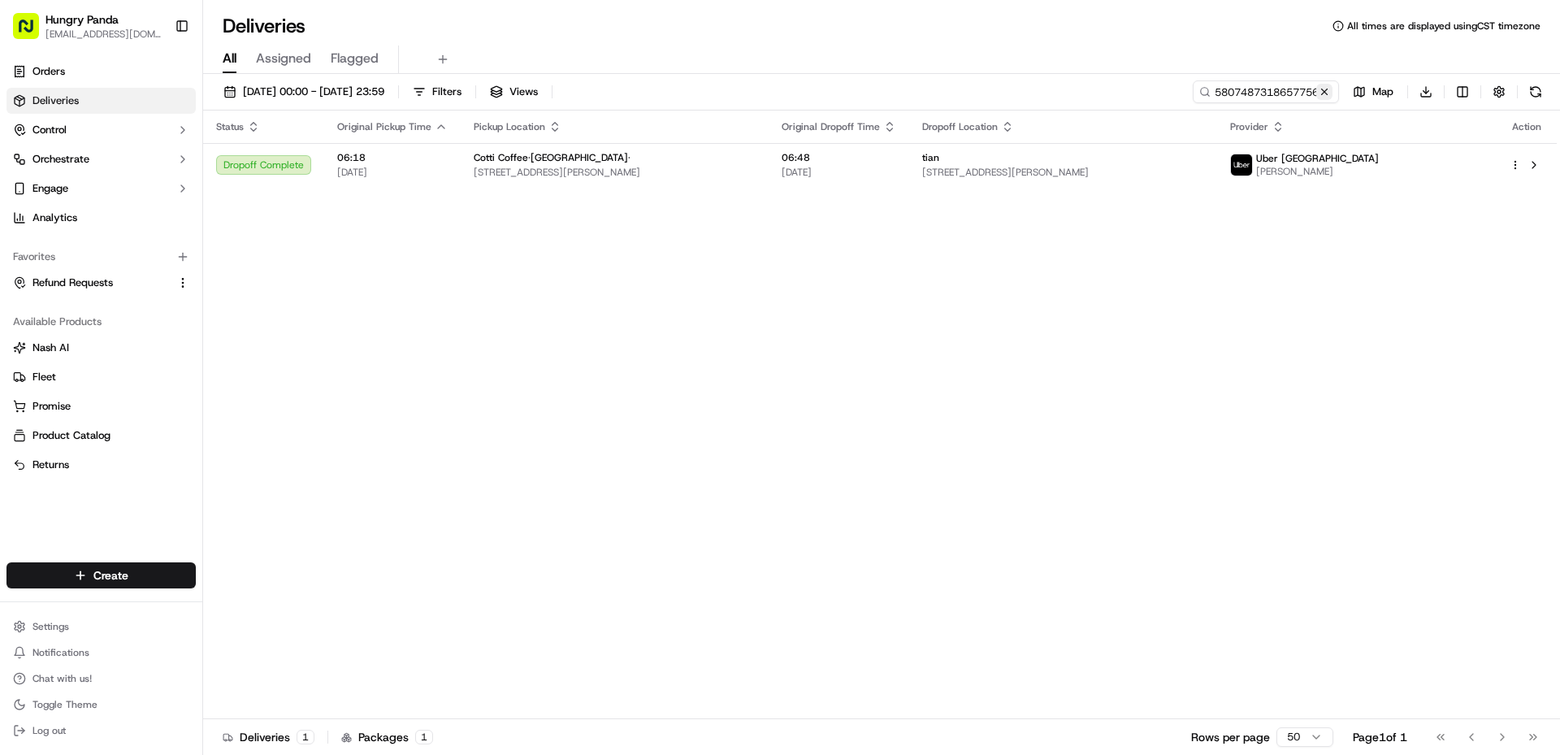
drag, startPoint x: 1326, startPoint y: 89, endPoint x: 1311, endPoint y: 93, distance: 15.2
click at [1323, 89] on button at bounding box center [1325, 92] width 16 height 16
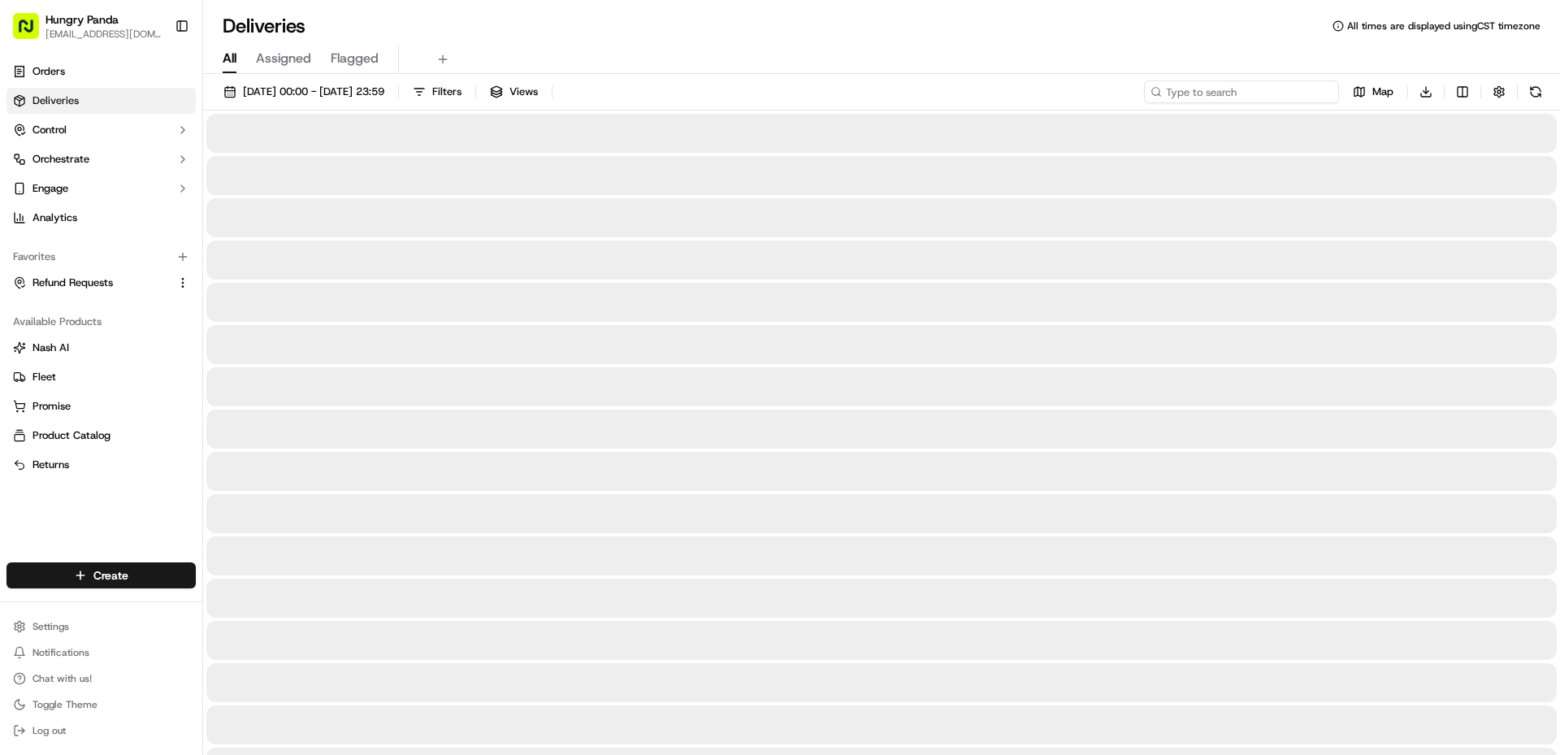
click at [1276, 98] on input at bounding box center [1241, 91] width 195 height 23
paste input "6402412568751718541135"
type input "6402412568751718541135"
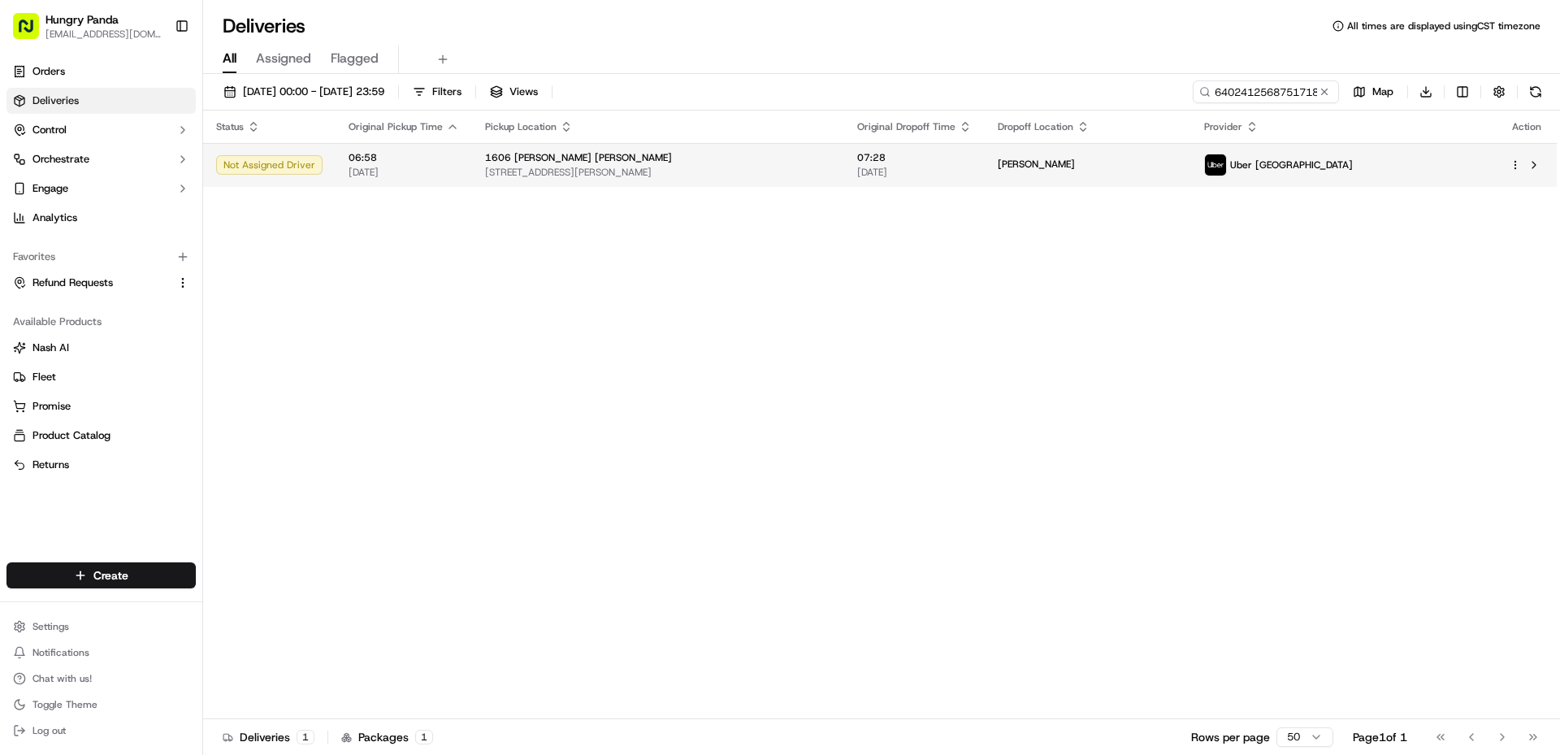
click at [738, 171] on span "[STREET_ADDRESS][PERSON_NAME]" at bounding box center [658, 172] width 346 height 13
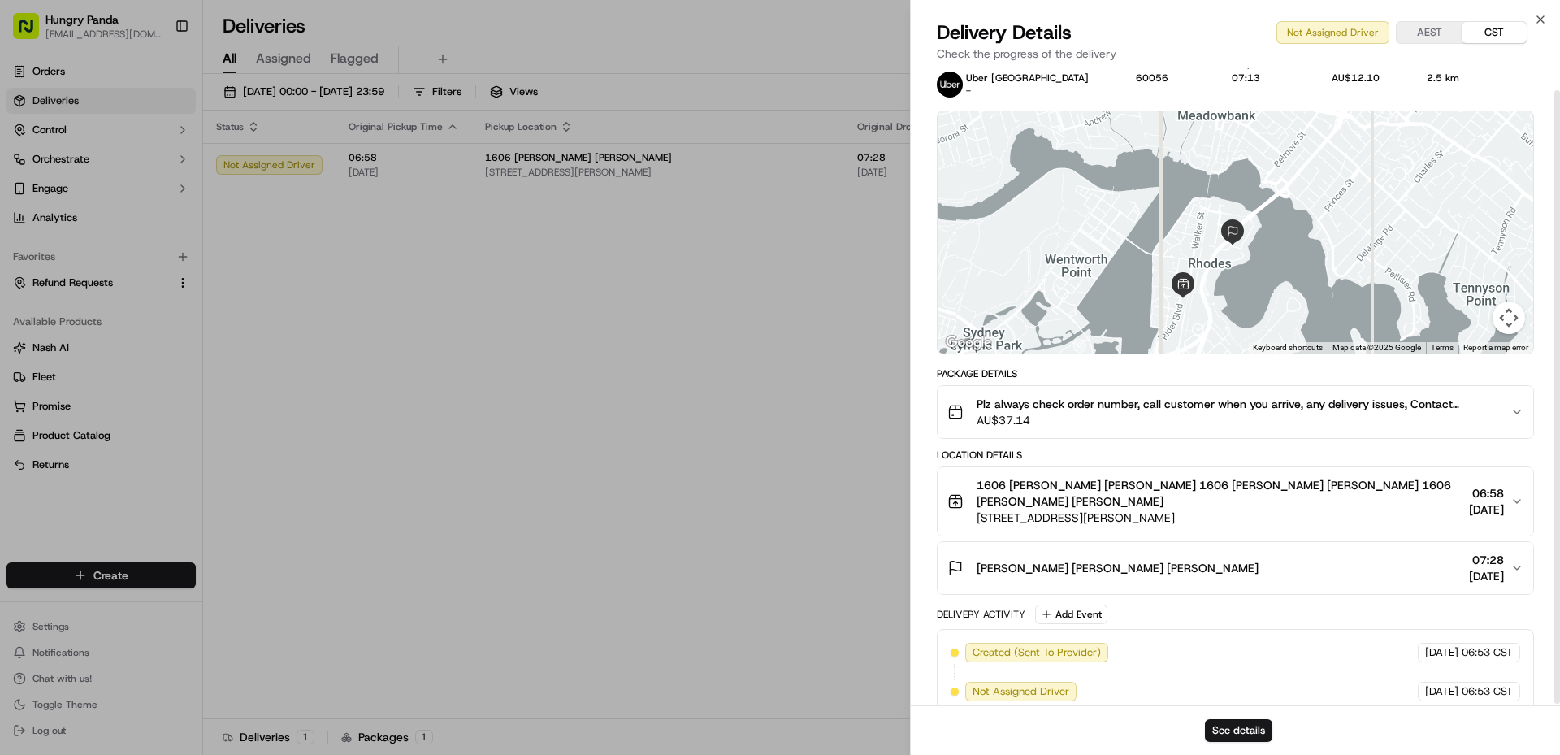
scroll to position [24, 0]
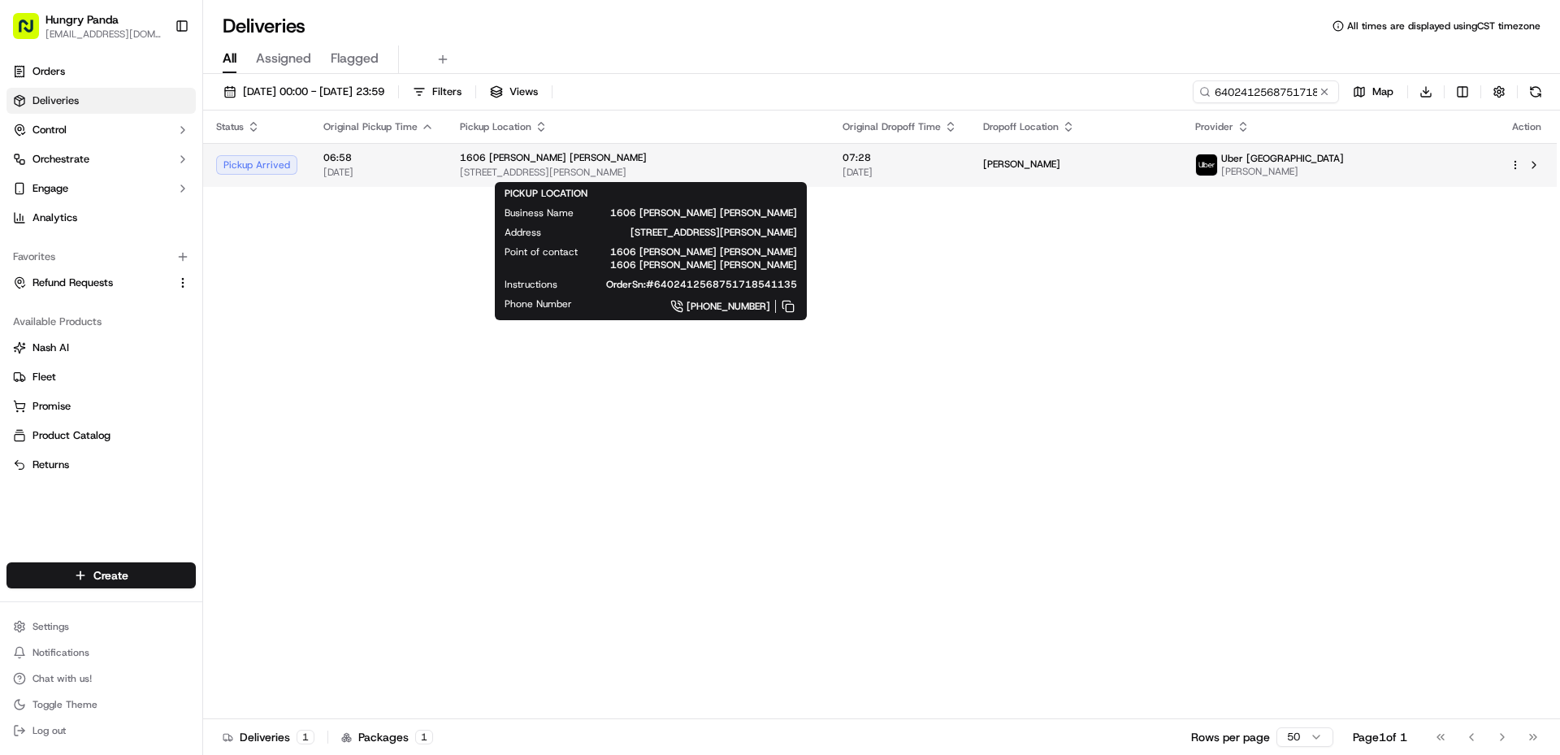
click at [740, 177] on span "[STREET_ADDRESS][PERSON_NAME]" at bounding box center [638, 172] width 357 height 13
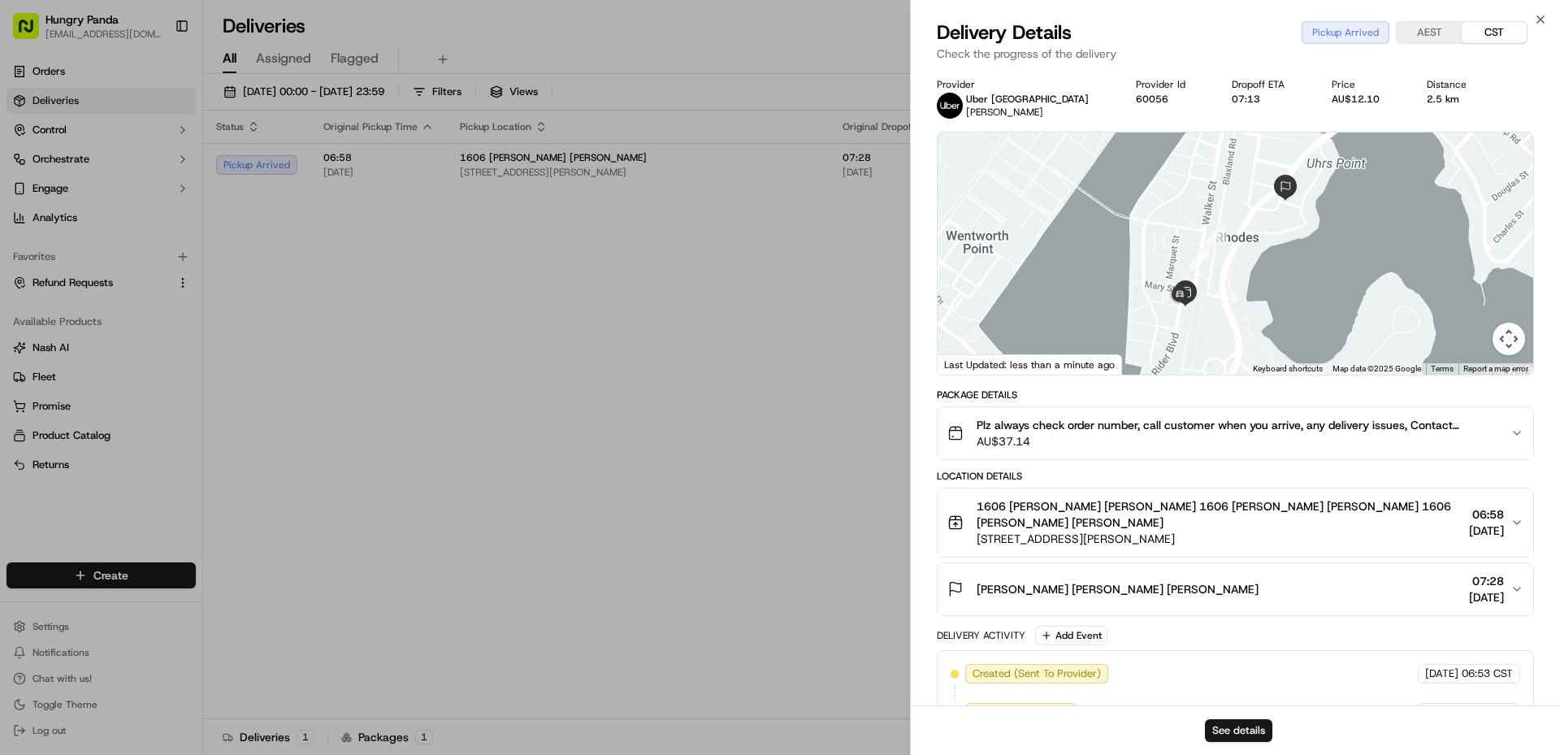
drag, startPoint x: 867, startPoint y: 490, endPoint x: 833, endPoint y: 454, distance: 49.4
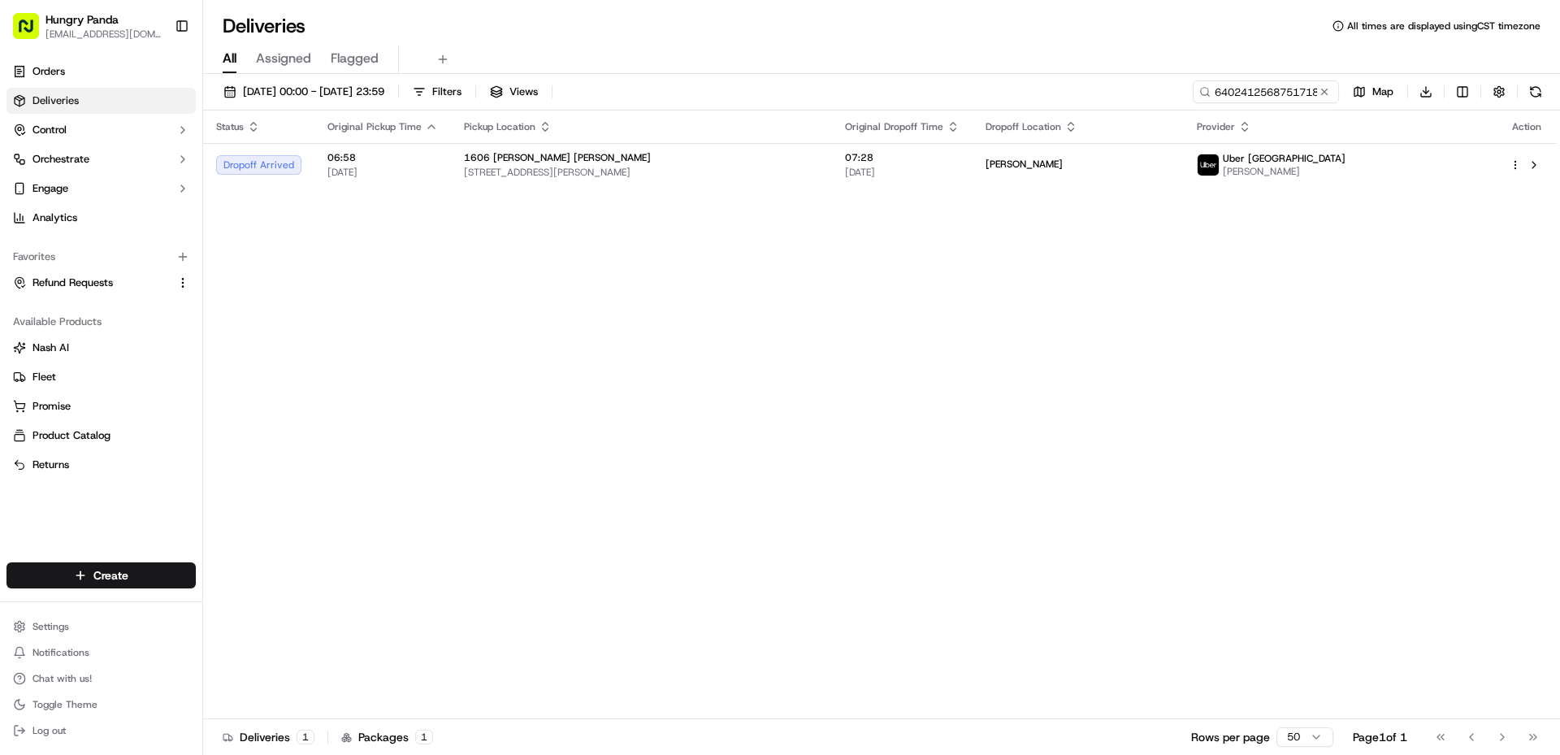
drag, startPoint x: 853, startPoint y: 405, endPoint x: 847, endPoint y: 236, distance: 169.2
click at [852, 380] on div "Status Original Pickup Time Pickup Location Original Dropoff Time Dropoff Locat…" at bounding box center [880, 415] width 1354 height 609
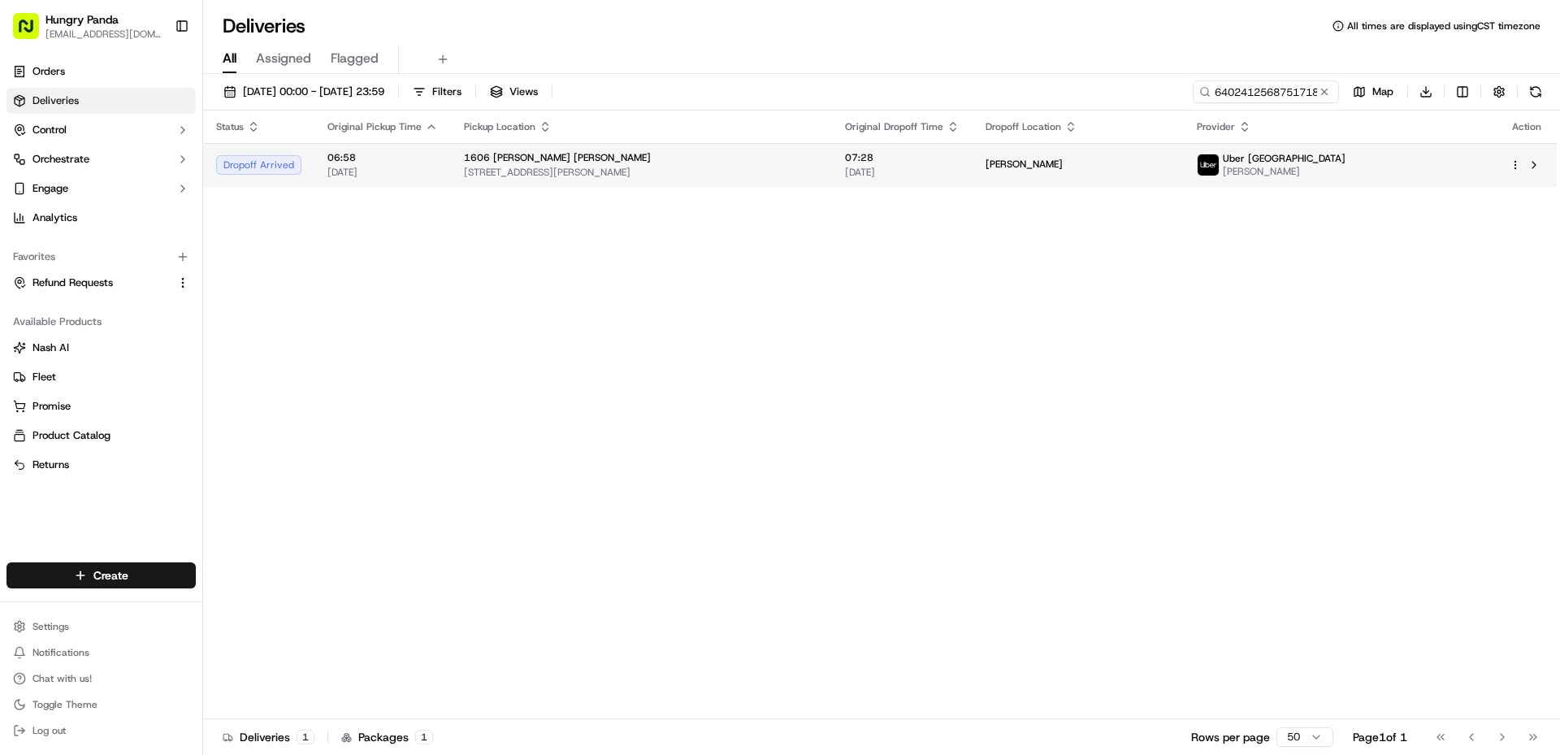
click at [832, 180] on td "[STREET_ADDRESS][PERSON_NAME][PERSON_NAME][PERSON_NAME]" at bounding box center [641, 165] width 381 height 44
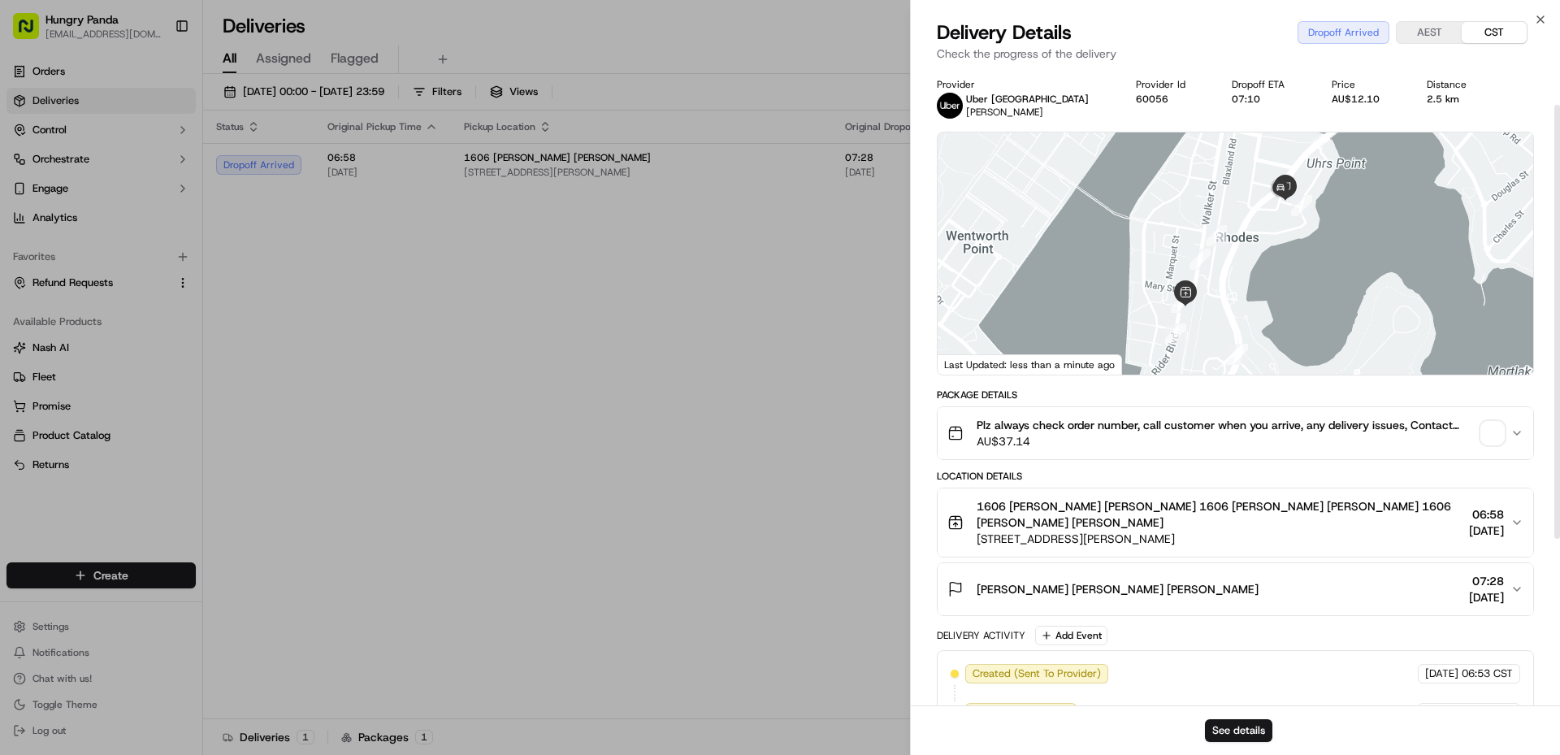
scroll to position [244, 0]
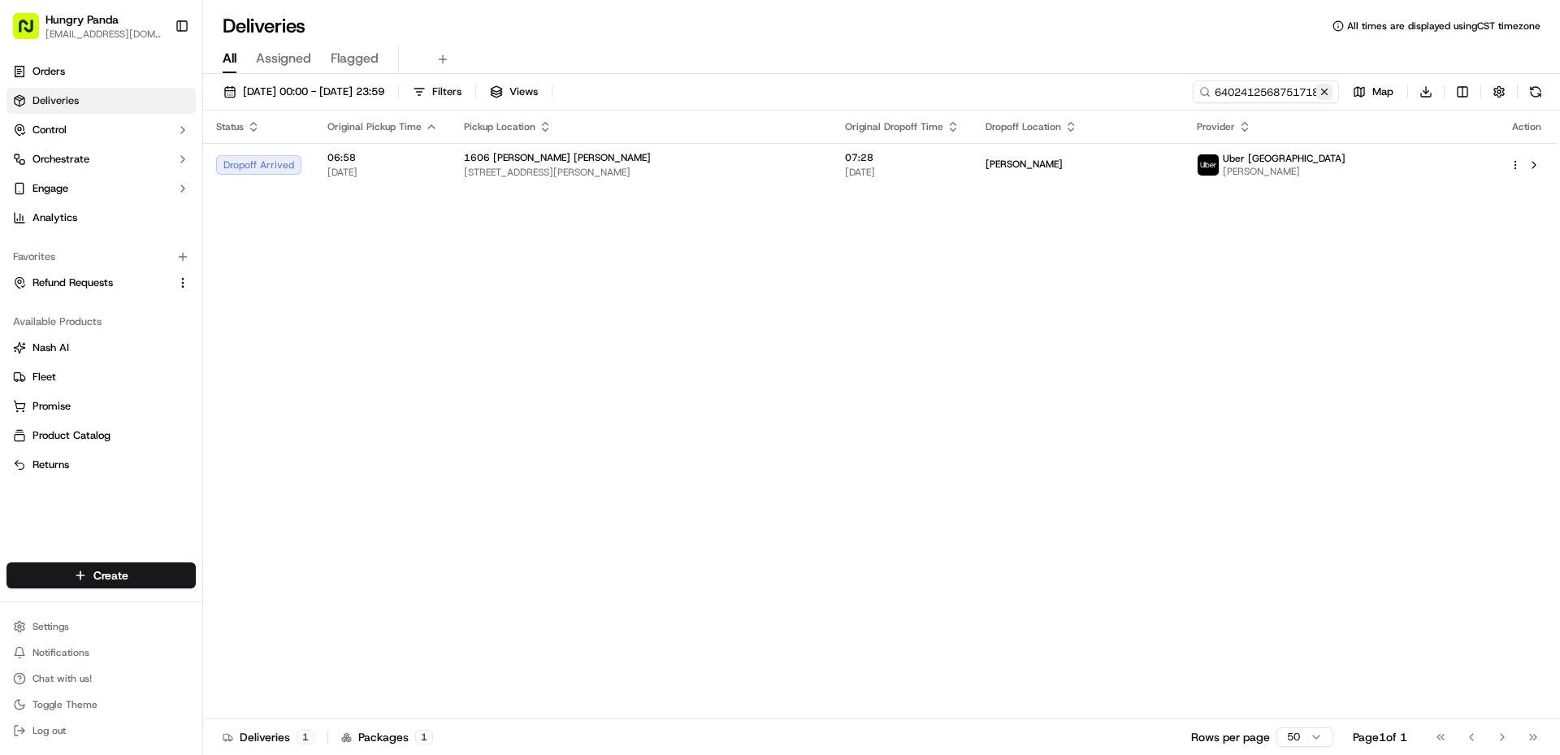
click at [1330, 93] on button at bounding box center [1325, 92] width 16 height 16
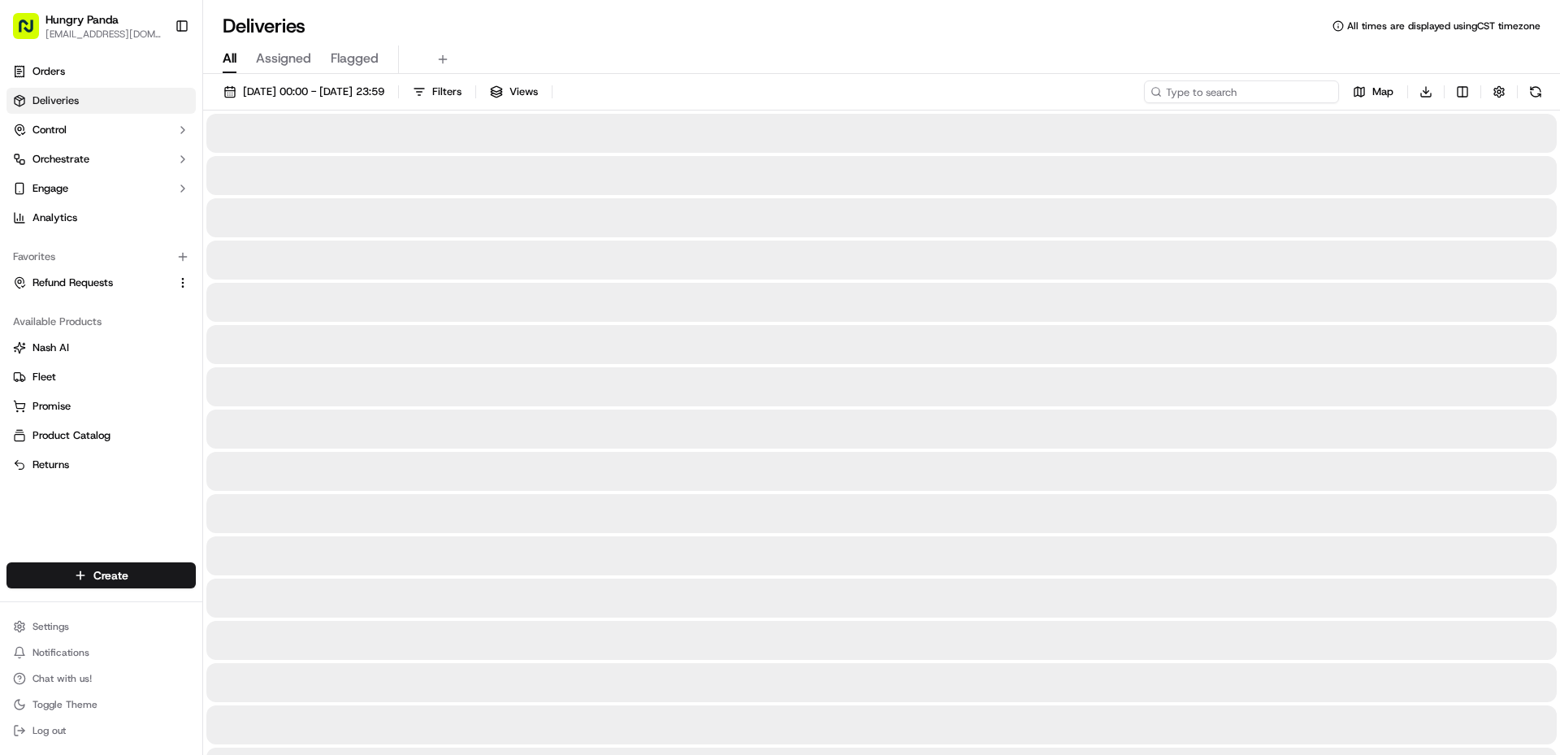
click at [1300, 93] on input at bounding box center [1241, 91] width 195 height 23
paste input "8608484248354740771124"
type input "8608484248354740771124"
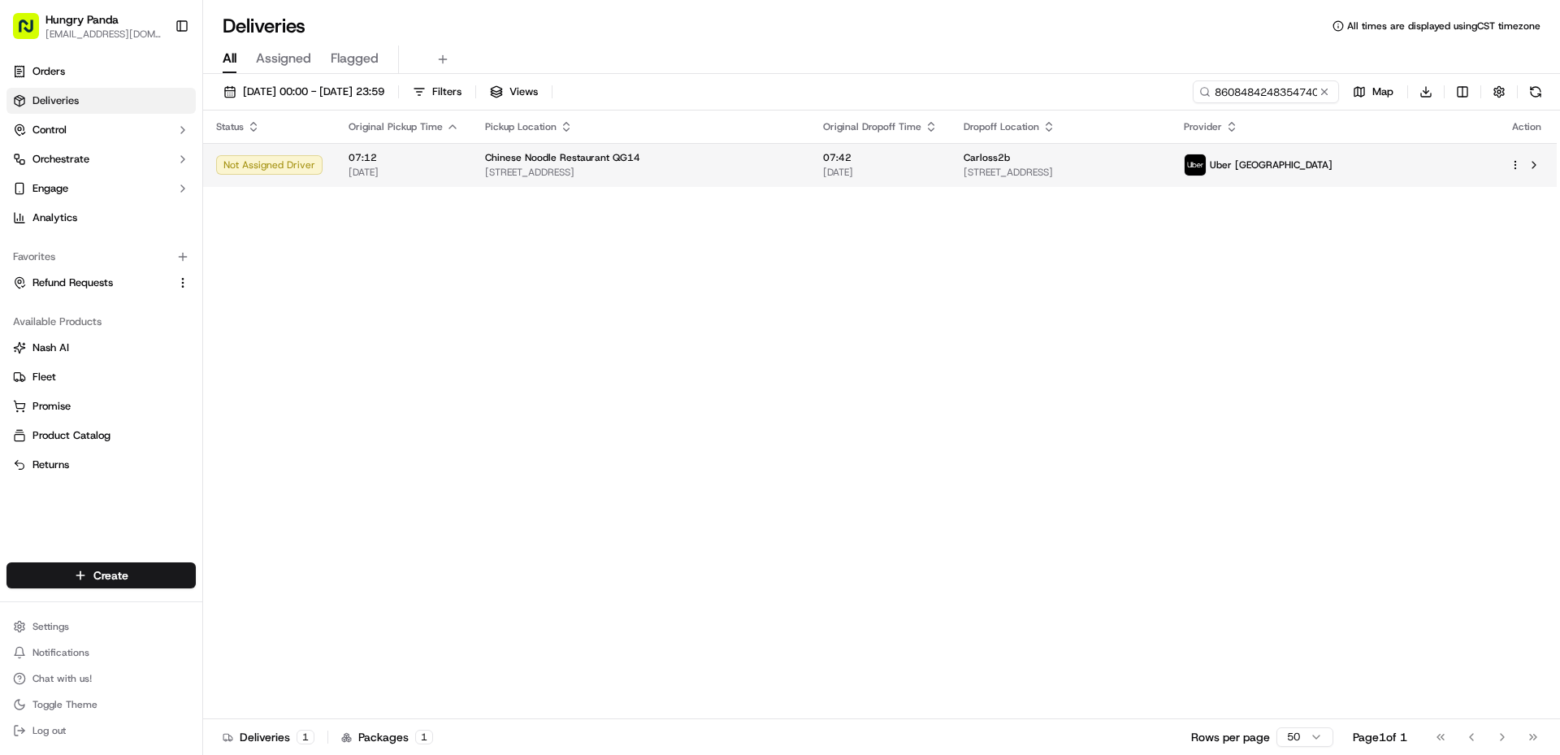
click at [797, 179] on span "[STREET_ADDRESS]" at bounding box center [641, 172] width 312 height 13
